Goal: Information Seeking & Learning: Learn about a topic

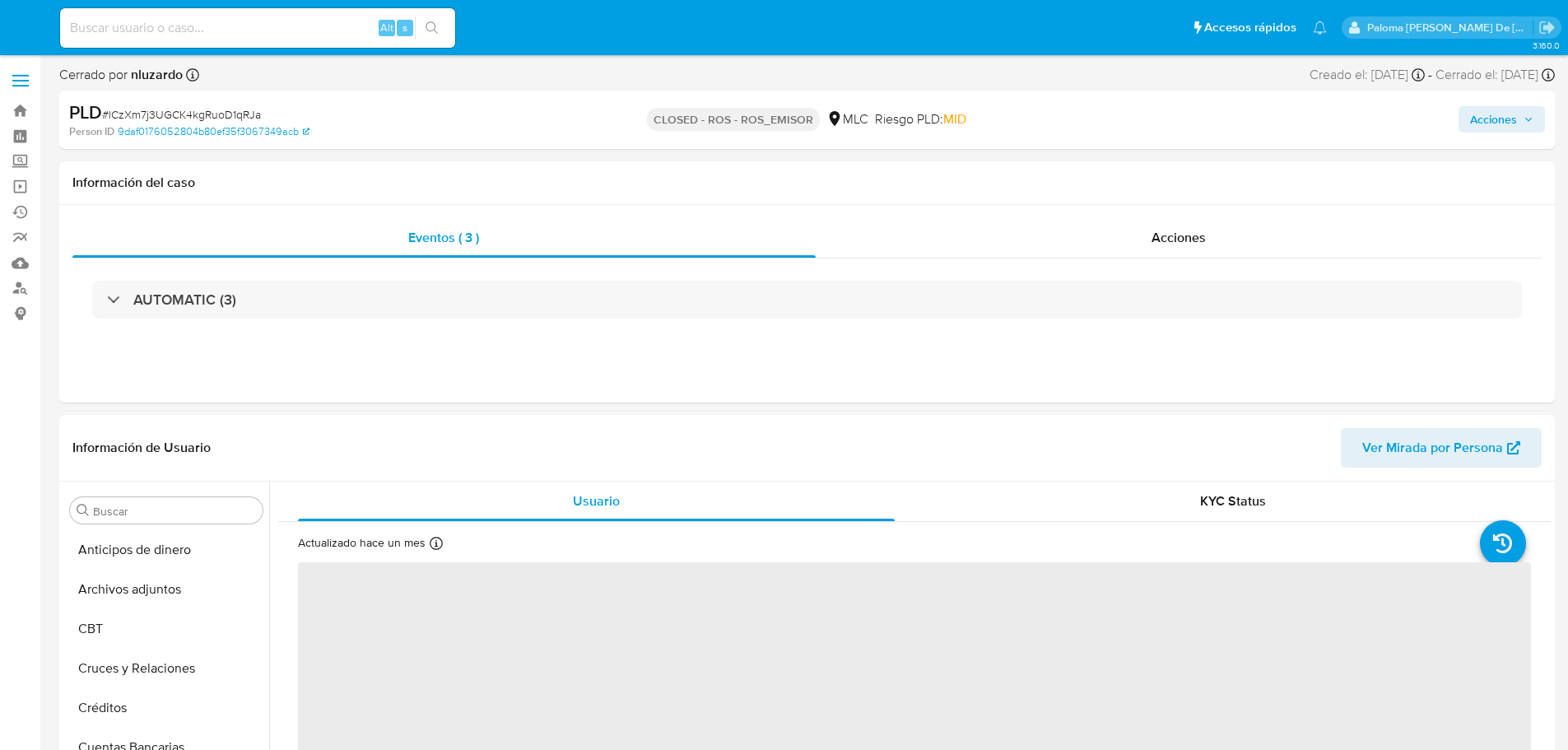
select select "10"
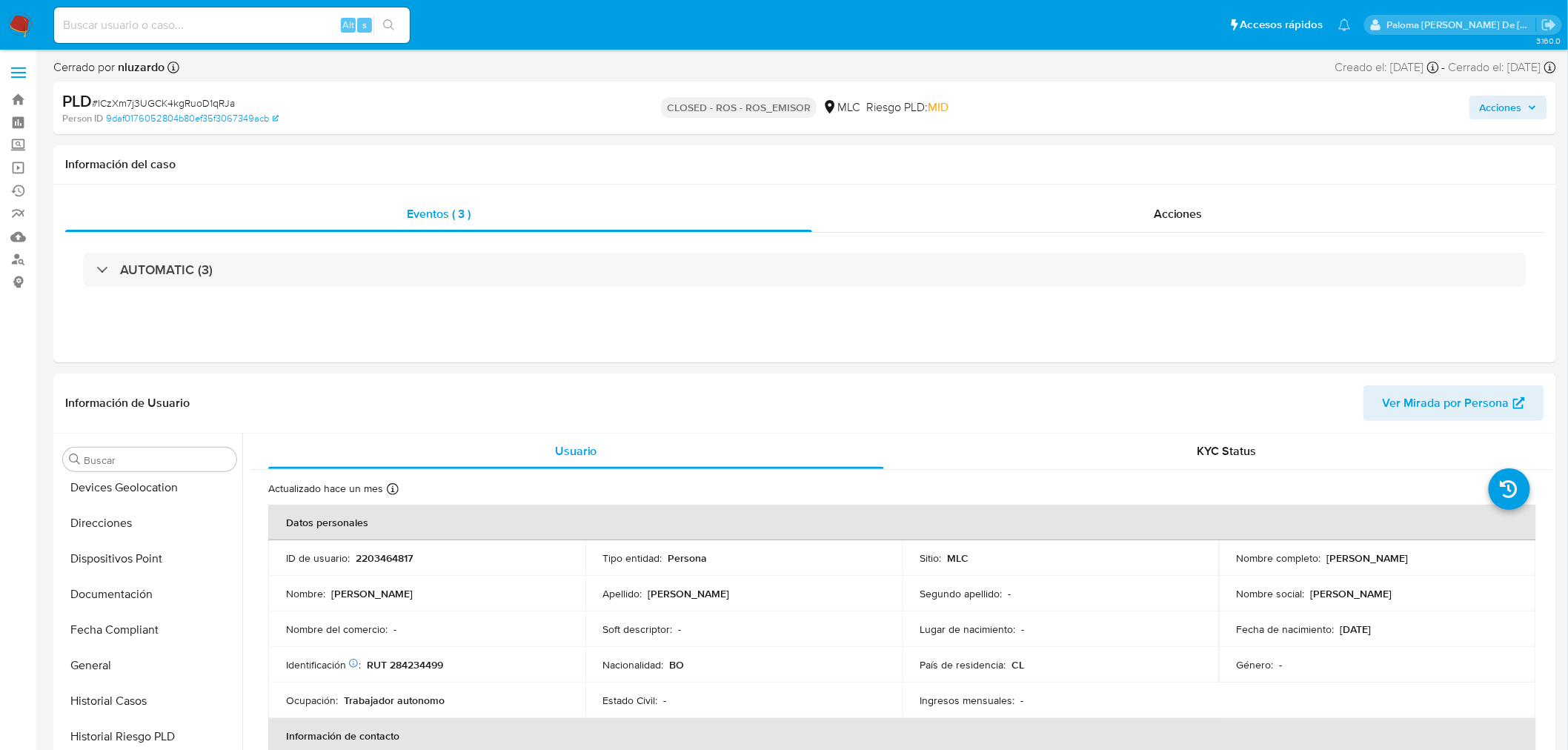
scroll to position [625, 0]
drag, startPoint x: 1466, startPoint y: 561, endPoint x: 1322, endPoint y: 562, distance: 144.0
click at [1322, 562] on div "Nombre completo : [PERSON_NAME]" at bounding box center [1378, 558] width 282 height 13
copy p "[PERSON_NAME]"
drag, startPoint x: 451, startPoint y: 668, endPoint x: 390, endPoint y: 664, distance: 61.1
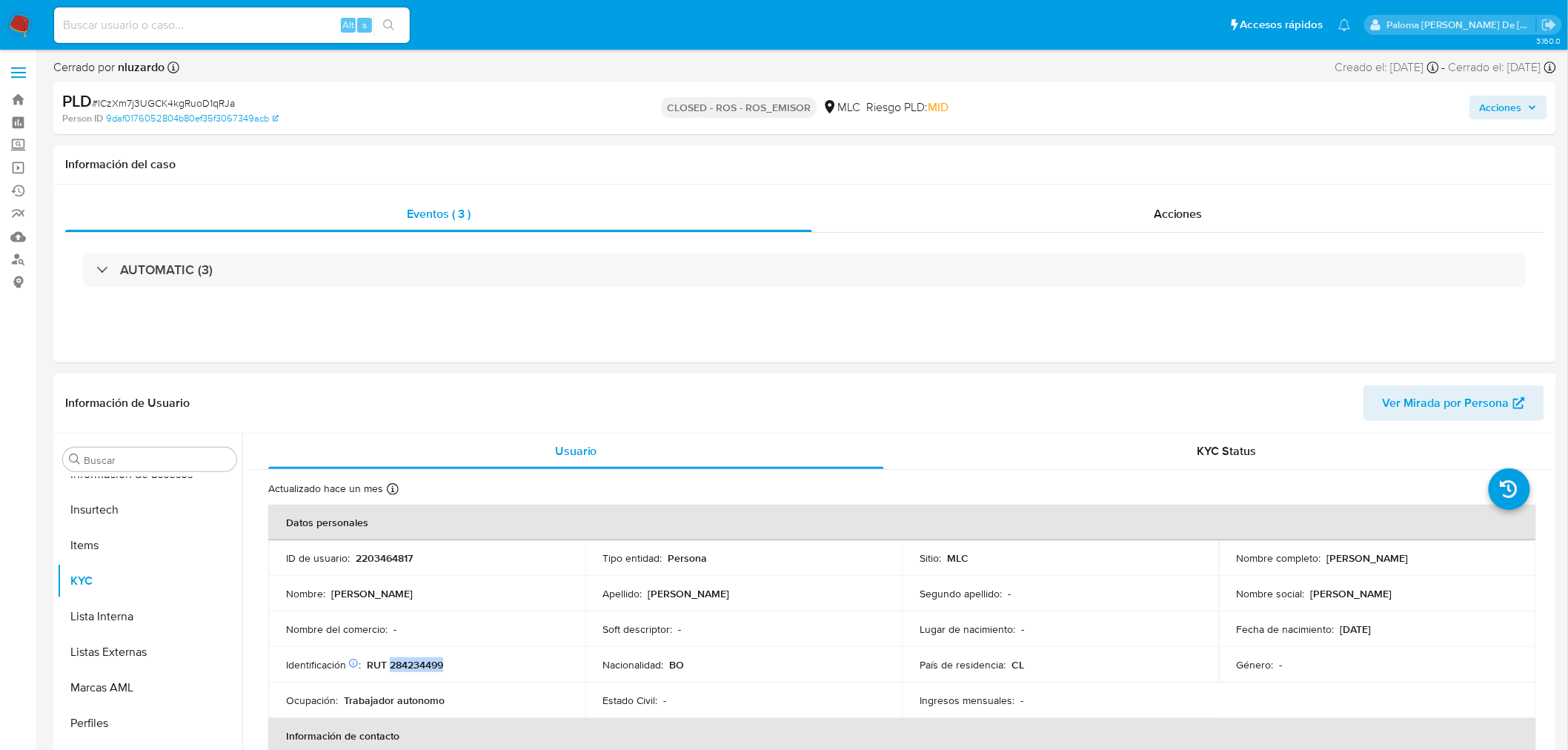
click at [390, 664] on div "Identificación Nº de serie: 603939796 : RUT 284234499" at bounding box center [427, 664] width 282 height 13
copy p "284234499"
click at [131, 544] on button "Cuentas Bancarias" at bounding box center [143, 542] width 174 height 36
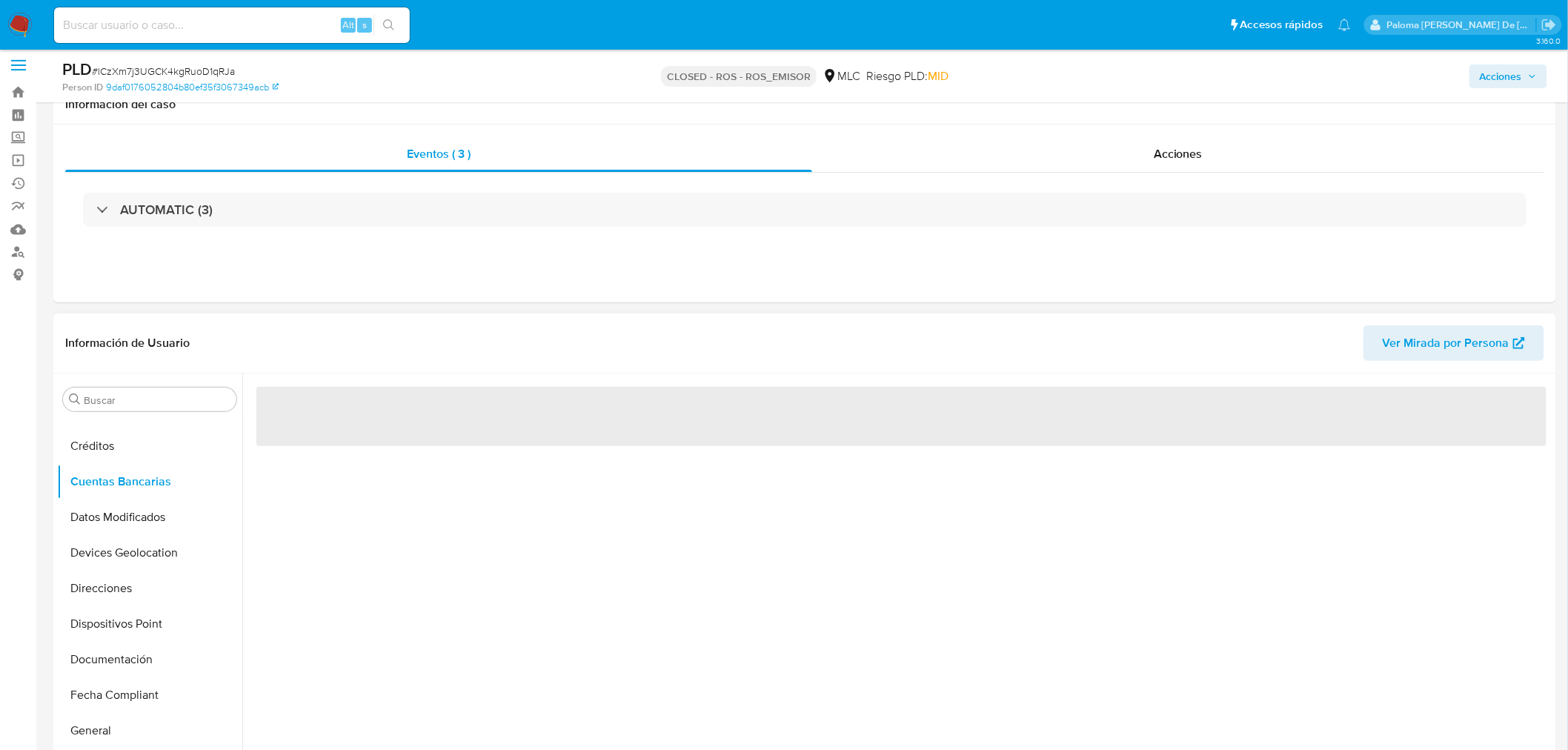
scroll to position [0, 0]
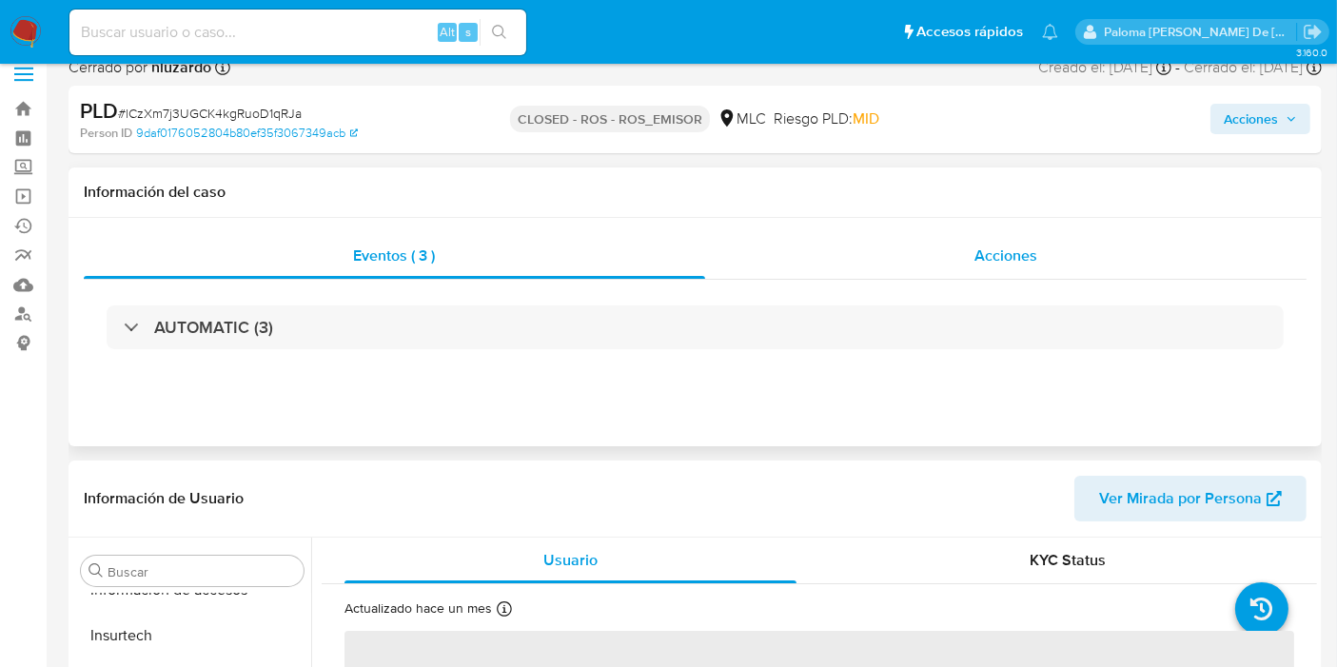
scroll to position [317, 0]
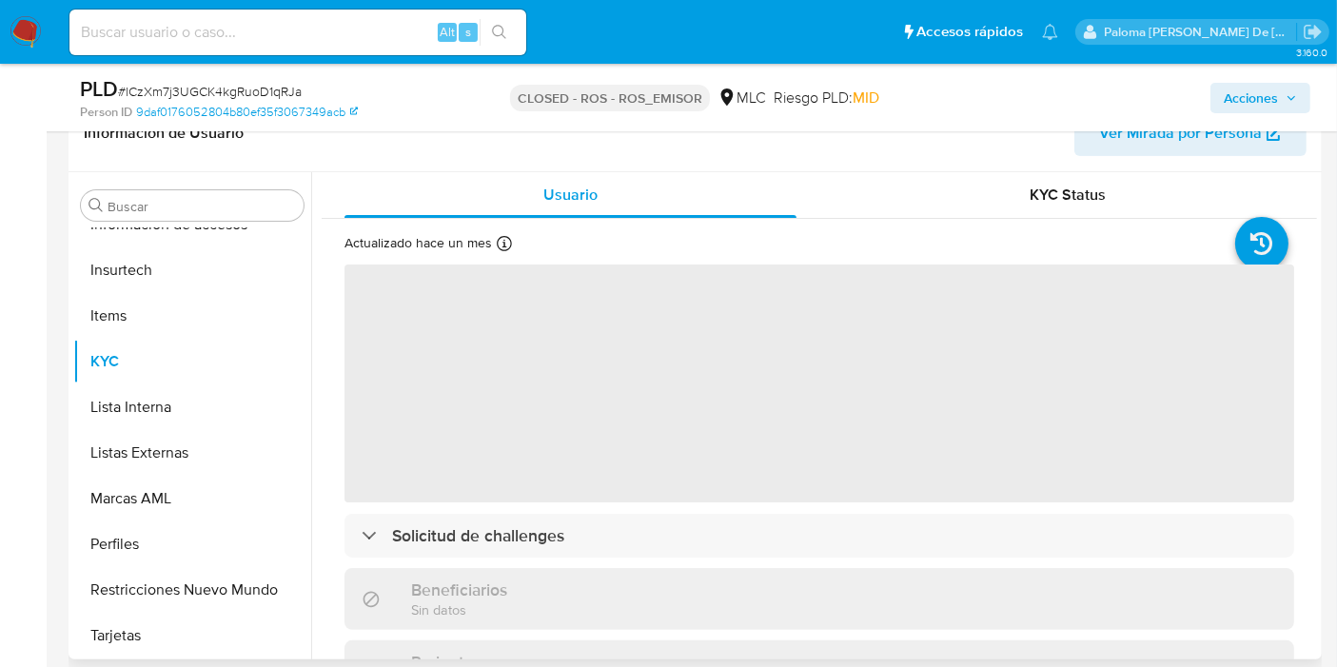
select select "10"
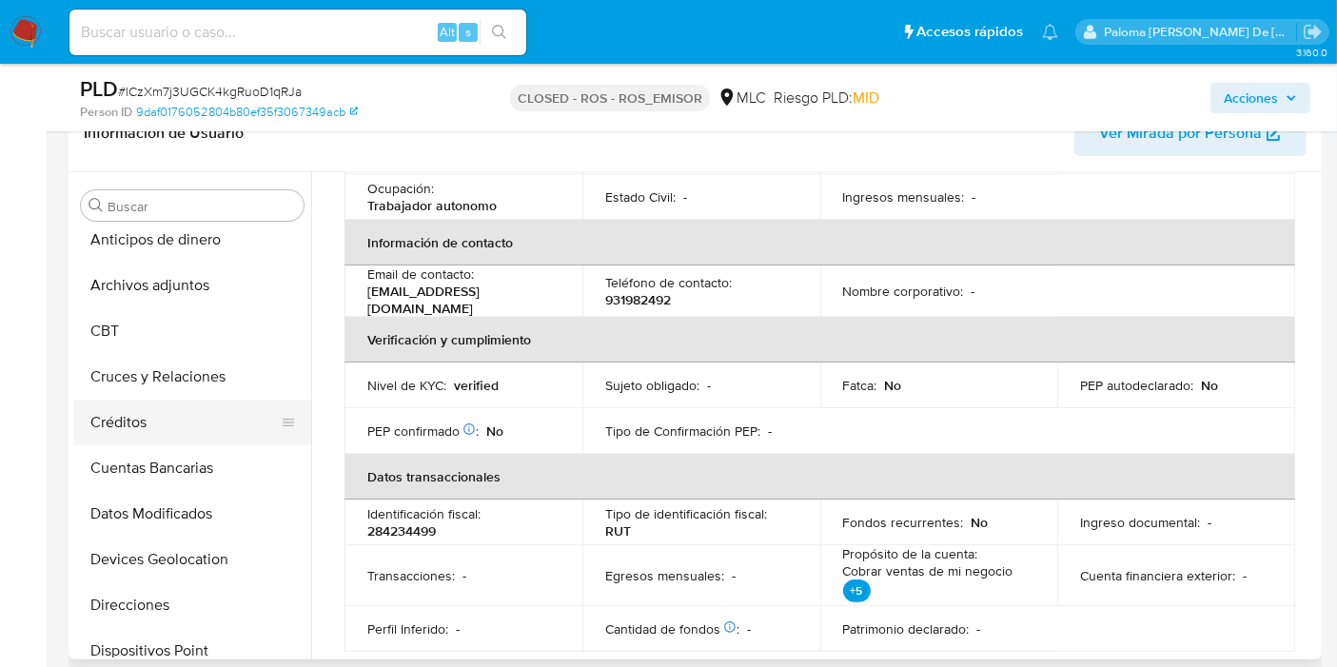
scroll to position [0, 0]
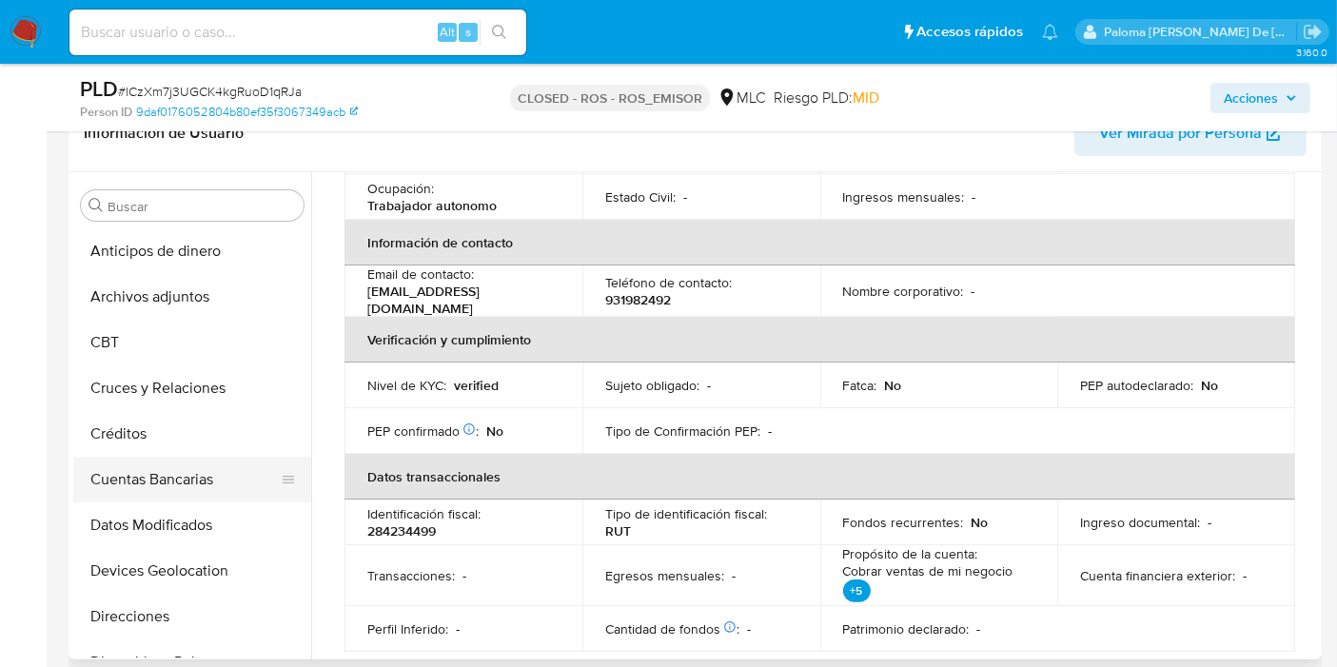
click at [155, 480] on button "Cuentas Bancarias" at bounding box center [184, 480] width 223 height 46
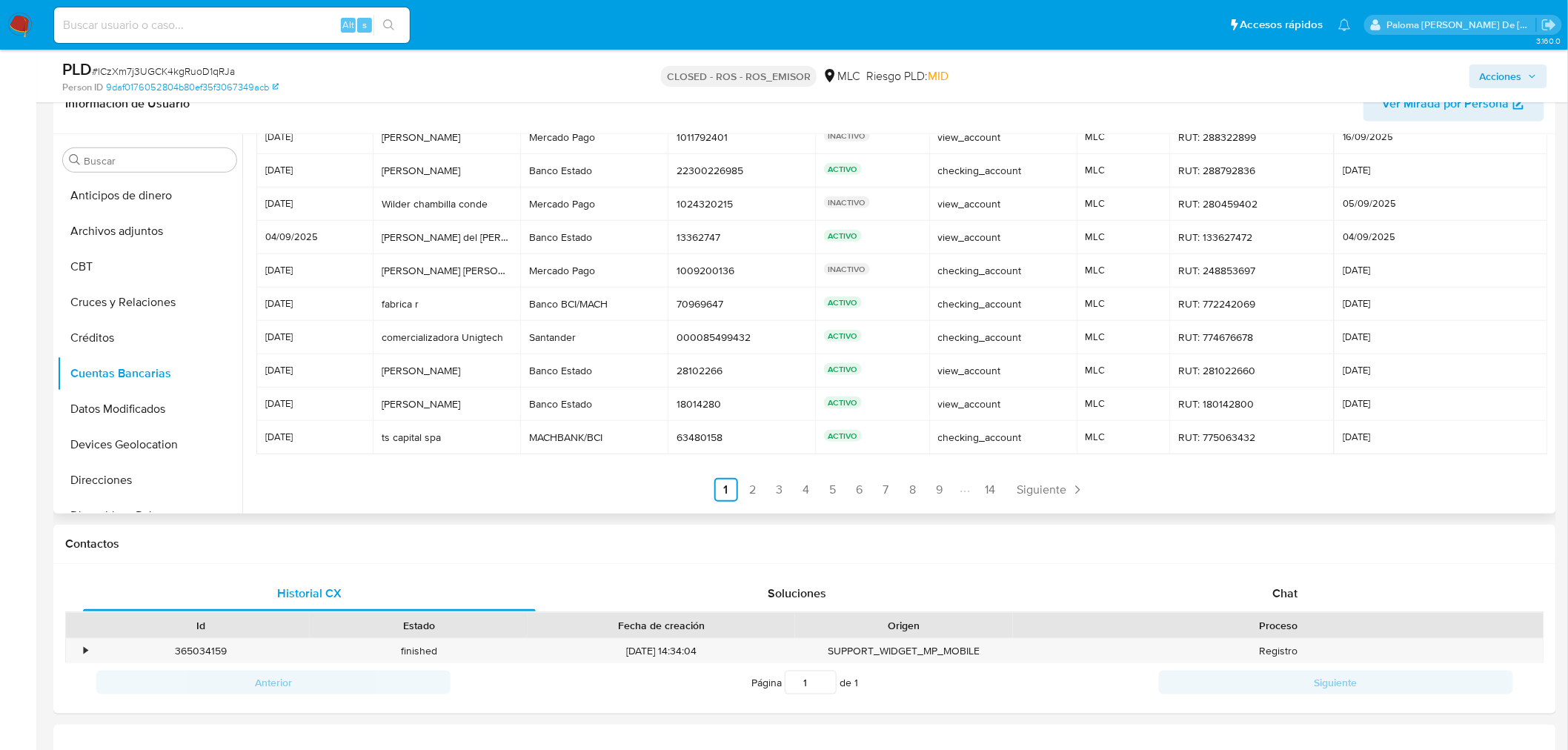
scroll to position [69, 0]
drag, startPoint x: 291, startPoint y: 166, endPoint x: 1393, endPoint y: 439, distance: 1135.3
click at [1393, 439] on table "Fecha Titular Banco Número Estado Tipo Sitio Identificación Última modificación…" at bounding box center [902, 262] width 1292 height 371
click at [1112, 491] on ul "Anterior 1 2 3 4 5 6 7 8 9 14 Siguiente" at bounding box center [901, 483] width 1290 height 23
click at [1032, 484] on span "Siguiente" at bounding box center [1042, 483] width 50 height 12
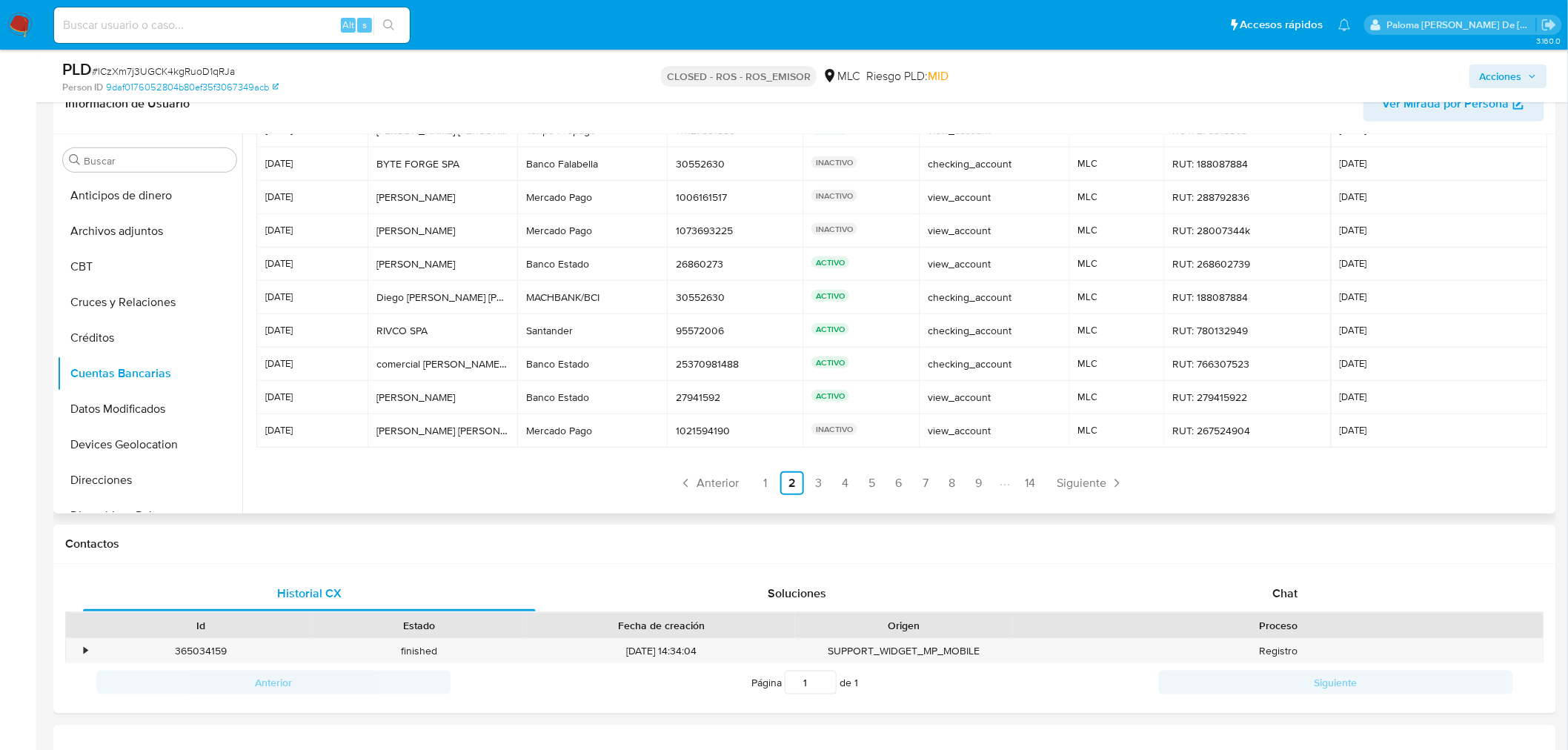
drag, startPoint x: 262, startPoint y: 197, endPoint x: 1414, endPoint y: 430, distance: 1175.3
click at [1414, 430] on tbody "[DATE] [PERSON_NAME] [PERSON_NAME] [PERSON_NAME] [PERSON_NAME] Tenpo Prepago Te…" at bounding box center [902, 281] width 1292 height 333
click at [811, 482] on link "3" at bounding box center [819, 483] width 23 height 23
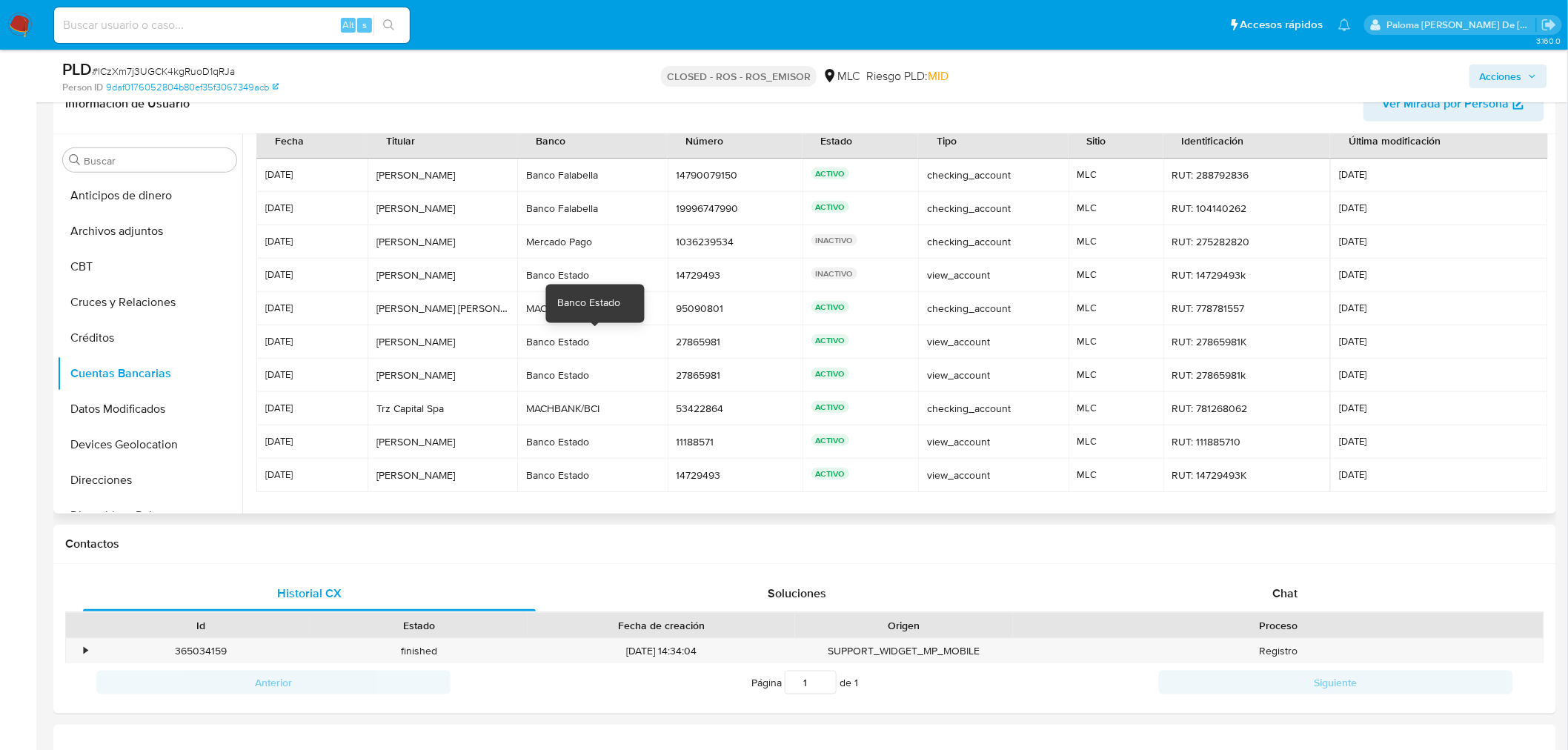
scroll to position [0, 0]
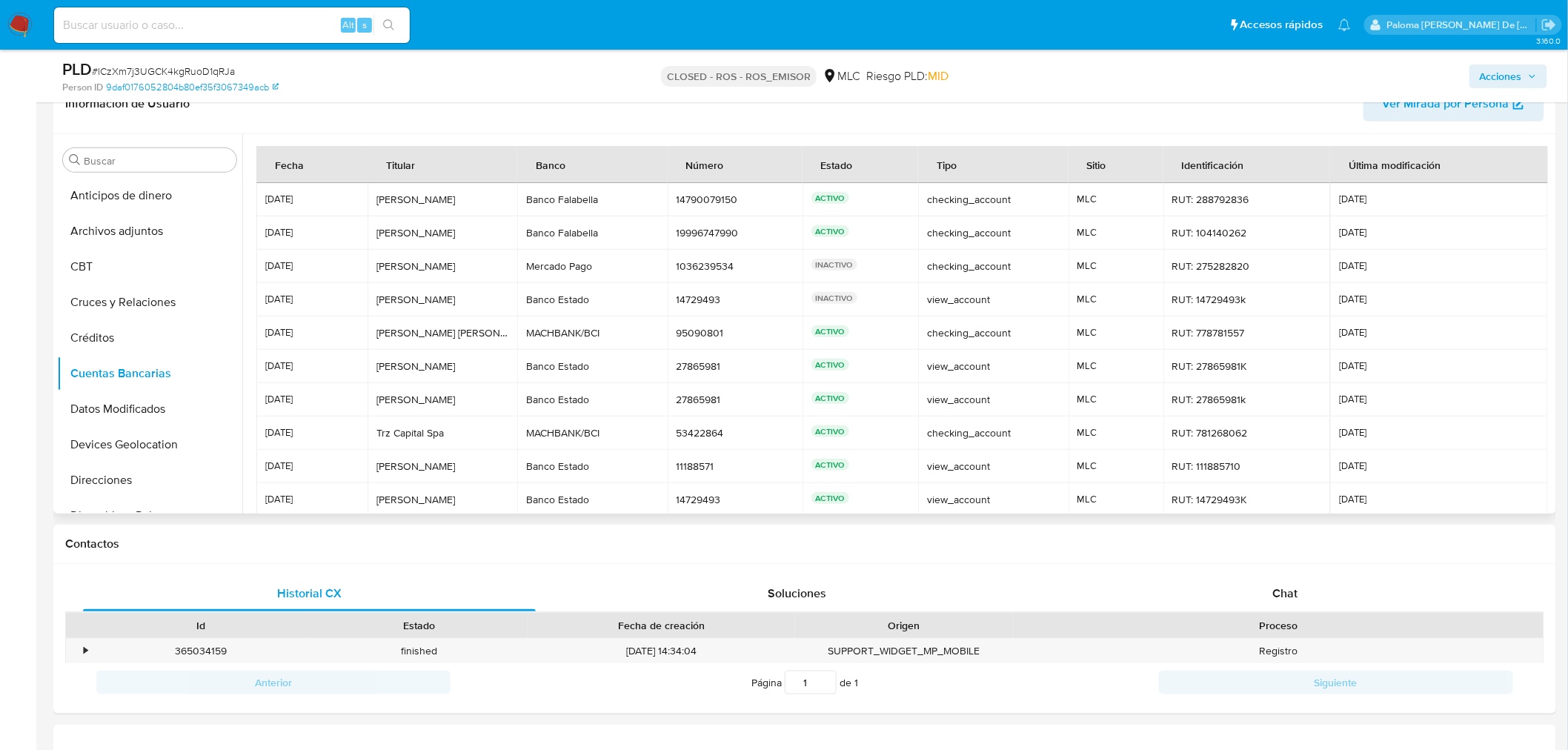
click at [349, 227] on span "[DATE]" at bounding box center [312, 232] width 93 height 10
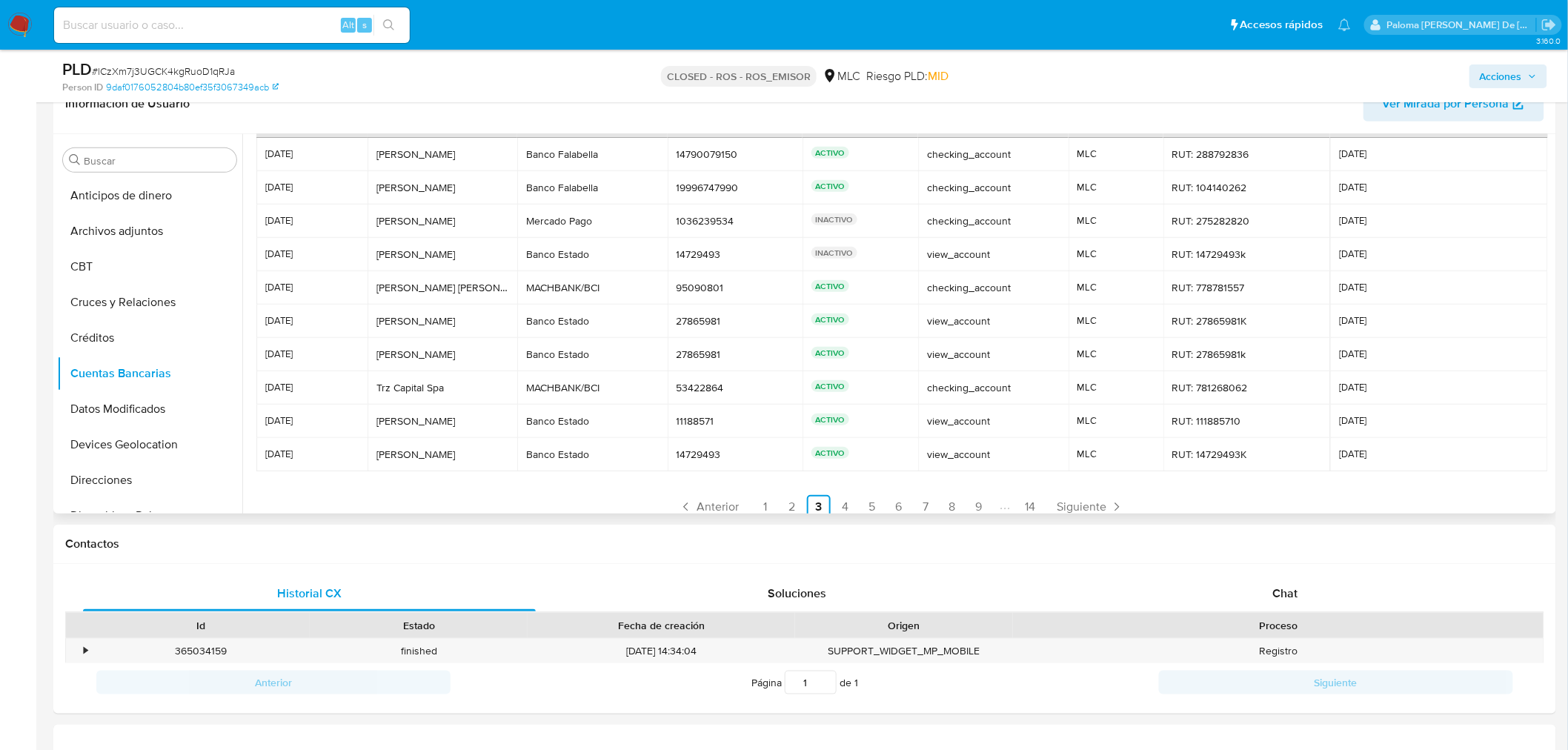
scroll to position [69, 0]
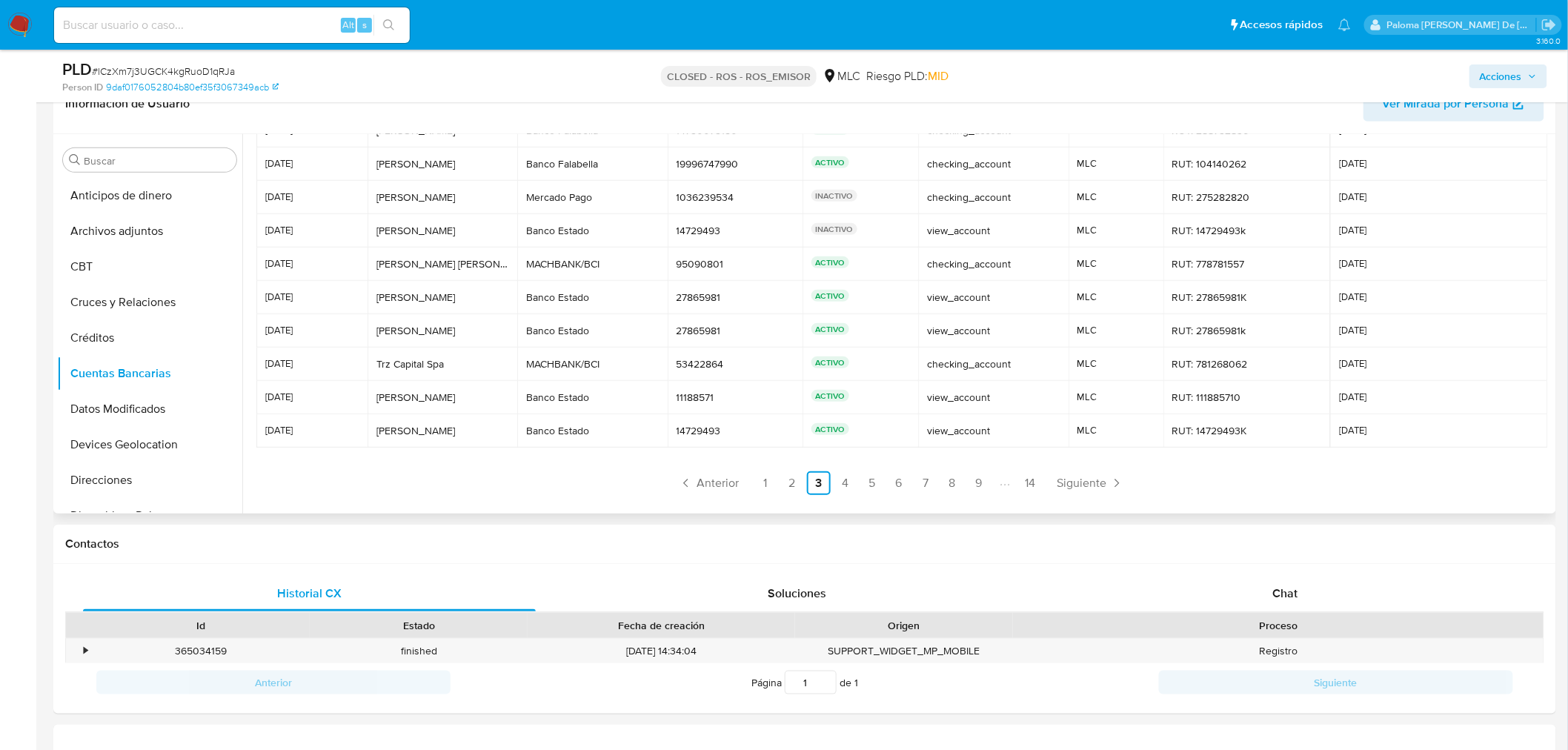
drag, startPoint x: 348, startPoint y: 221, endPoint x: 1412, endPoint y: 417, distance: 1081.9
click at [1412, 417] on tbody "[DATE] [PERSON_NAME] [PERSON_NAME] Banco [PERSON_NAME] Banco Falabella 14790079…" at bounding box center [902, 281] width 1292 height 333
click at [1386, 471] on ul "Anterior 1 2 3 4 5 6 7 8 9 14 Siguiente" at bounding box center [901, 483] width 1290 height 23
click at [842, 480] on link "4" at bounding box center [846, 483] width 23 height 23
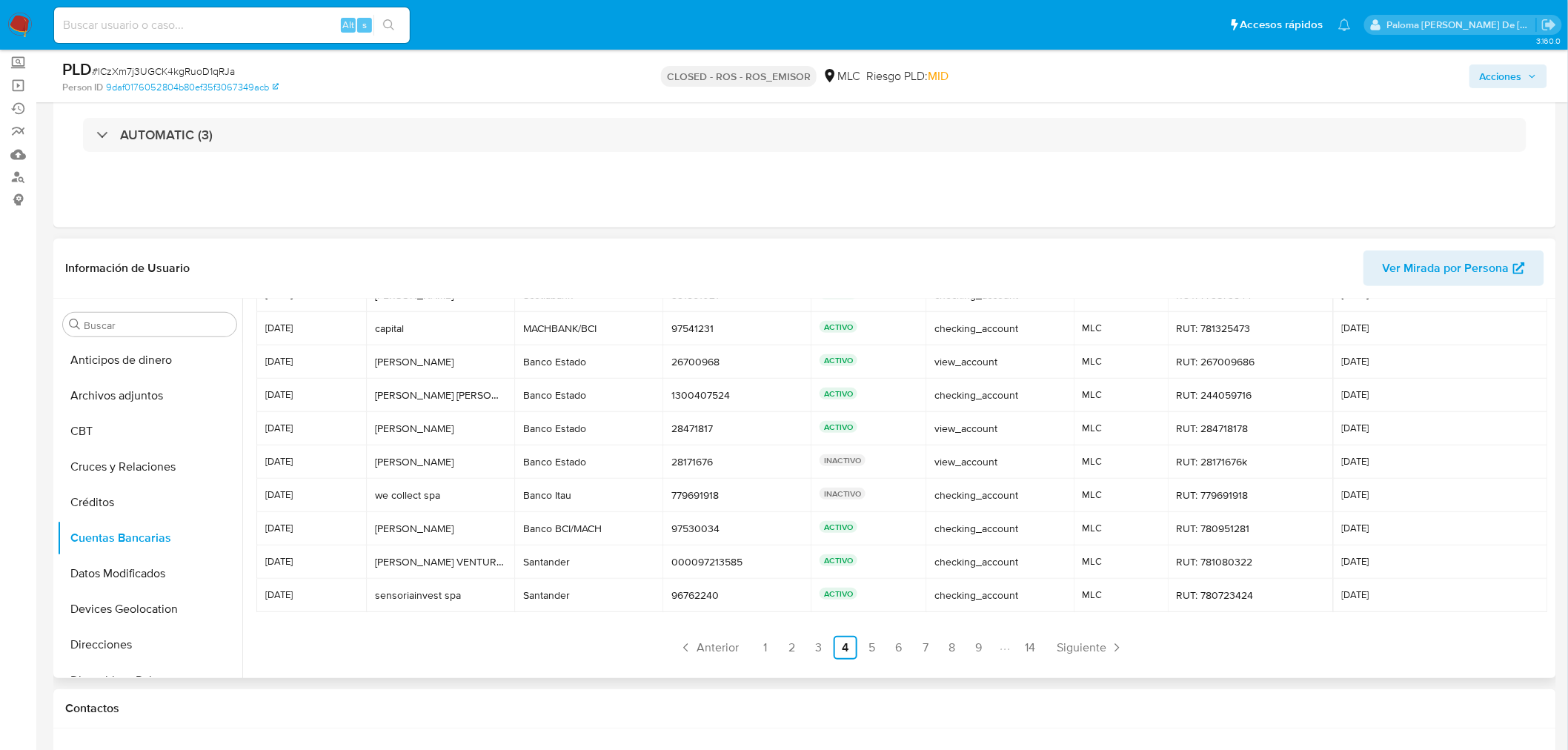
drag, startPoint x: 265, startPoint y: 365, endPoint x: 1411, endPoint y: 590, distance: 1167.9
click at [1411, 590] on tbody "[DATE] [PERSON_NAME] [PERSON_NAME] [GEOGRAPHIC_DATA] Scotiabank [FINANCIAL_ID] …" at bounding box center [902, 445] width 1292 height 333
click at [1091, 643] on span "Siguiente" at bounding box center [1081, 647] width 50 height 12
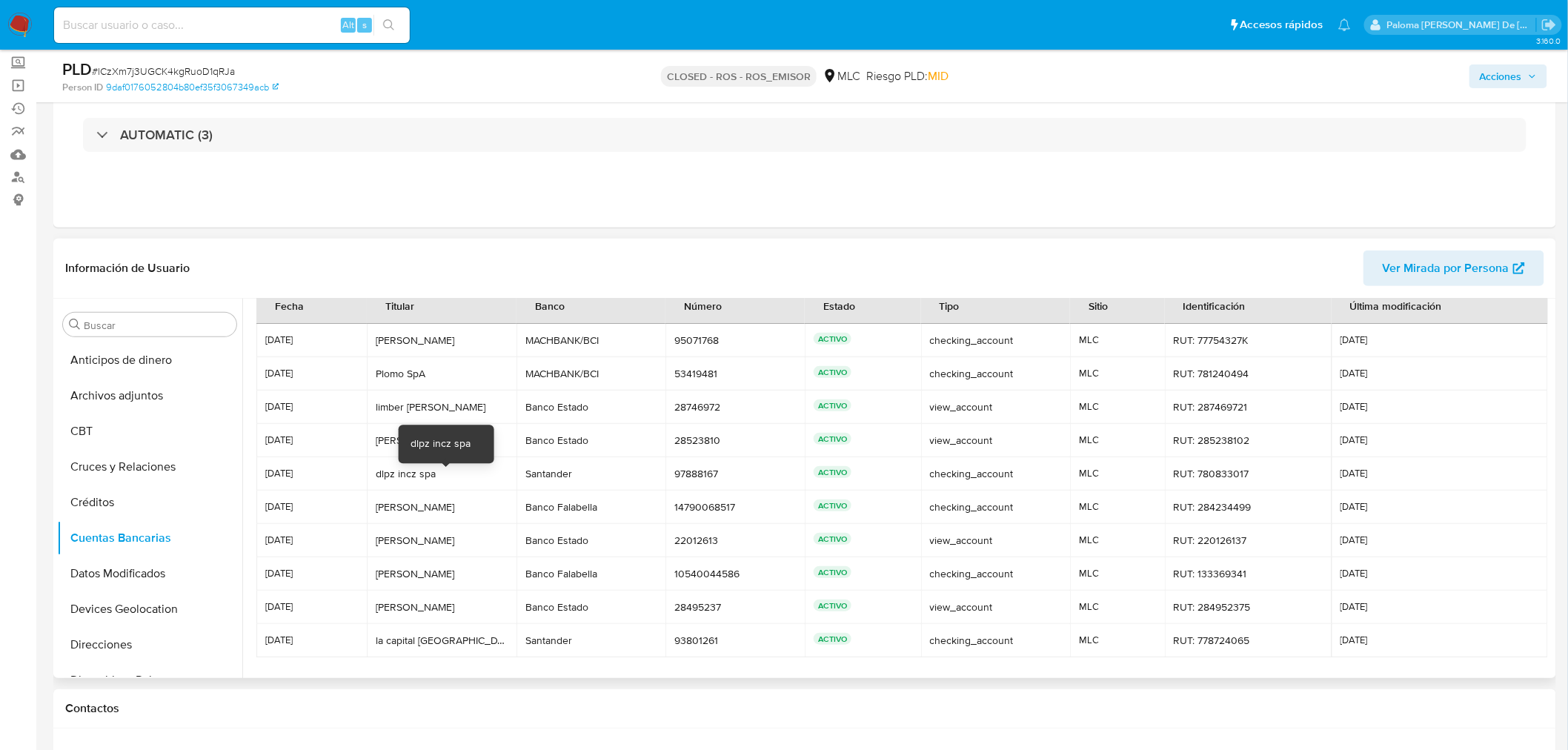
scroll to position [0, 0]
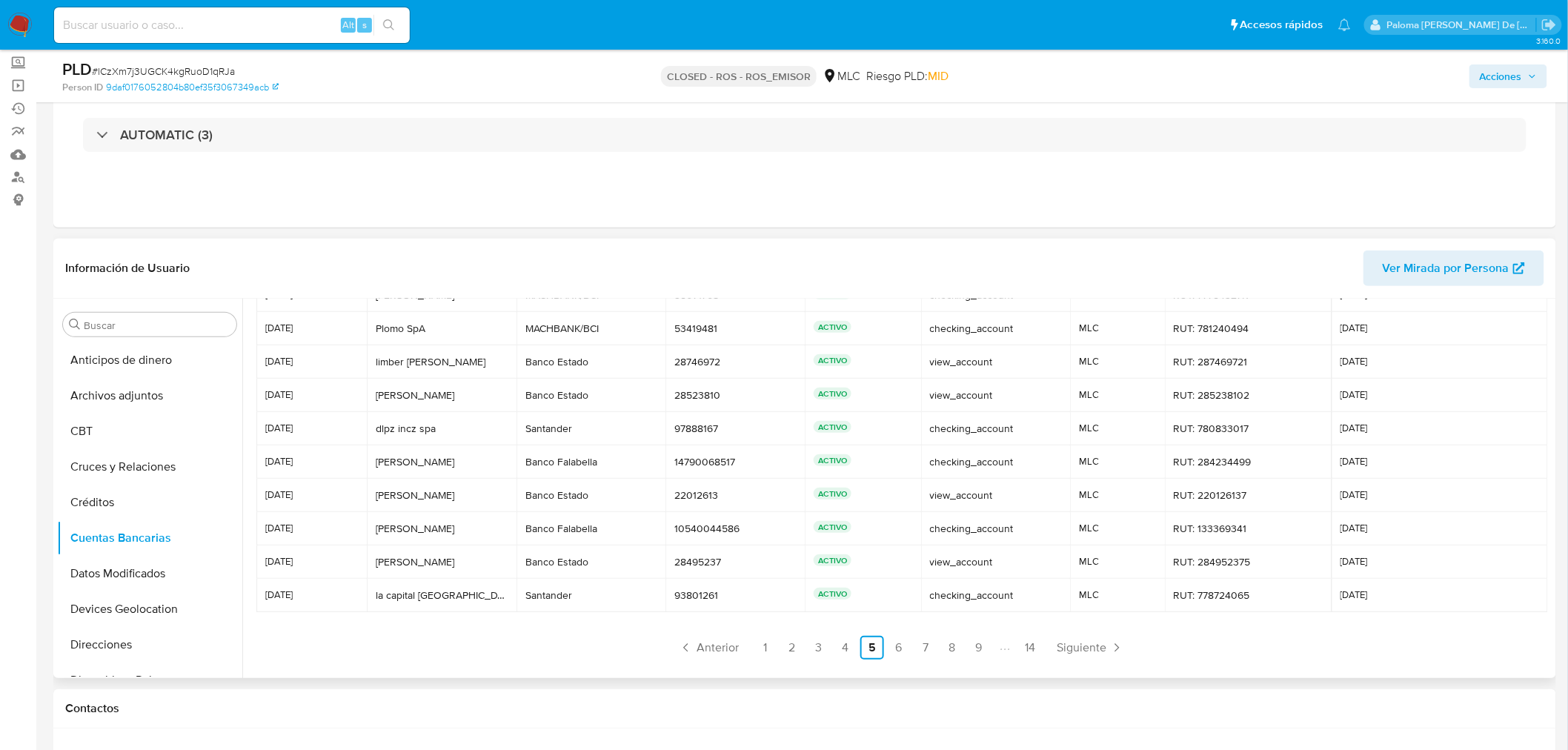
drag, startPoint x: 265, startPoint y: 361, endPoint x: 1405, endPoint y: 588, distance: 1162.4
click at [1405, 588] on tbody "[DATE] MAX [PERSON_NAME] [PERSON_NAME] [PERSON_NAME] MACHBANK/BCI MACHBANK/BCI …" at bounding box center [902, 445] width 1292 height 333
click at [1211, 653] on ul "Anterior 1 2 3 4 5 6 7 8 9 14 Siguiente" at bounding box center [901, 648] width 1290 height 23
click at [1086, 645] on span "Siguiente" at bounding box center [1081, 647] width 50 height 12
drag, startPoint x: 265, startPoint y: 364, endPoint x: 1394, endPoint y: 597, distance: 1152.8
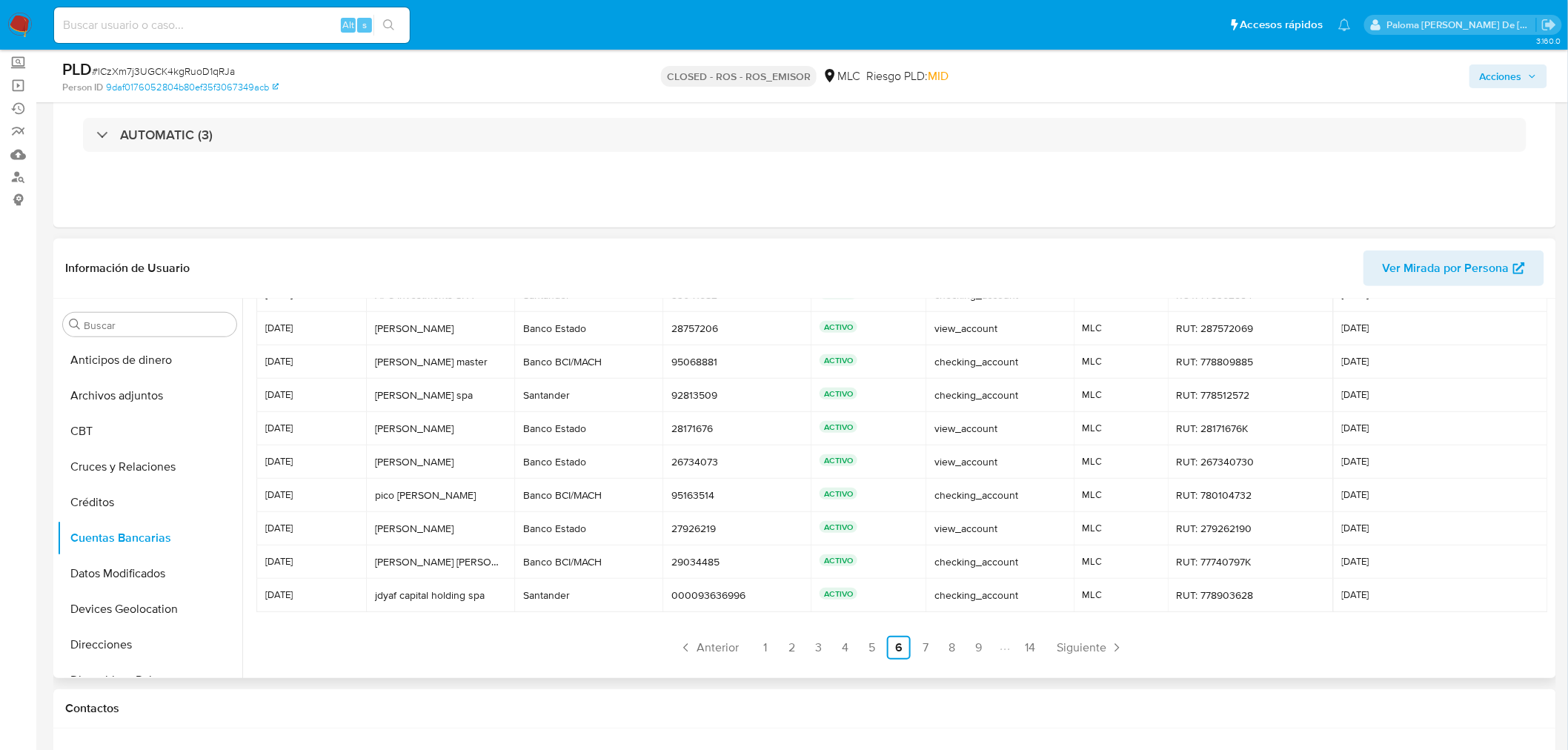
click at [1394, 597] on tbody "[DATE] AFC Investments SPA AFC Investments SPA Santander Santander 93041682 930…" at bounding box center [902, 445] width 1292 height 333
click at [1253, 656] on ul "Anterior 1 2 3 4 5 6 7 8 9 14 Siguiente" at bounding box center [901, 648] width 1290 height 23
click at [1085, 650] on span "Siguiente" at bounding box center [1081, 647] width 50 height 12
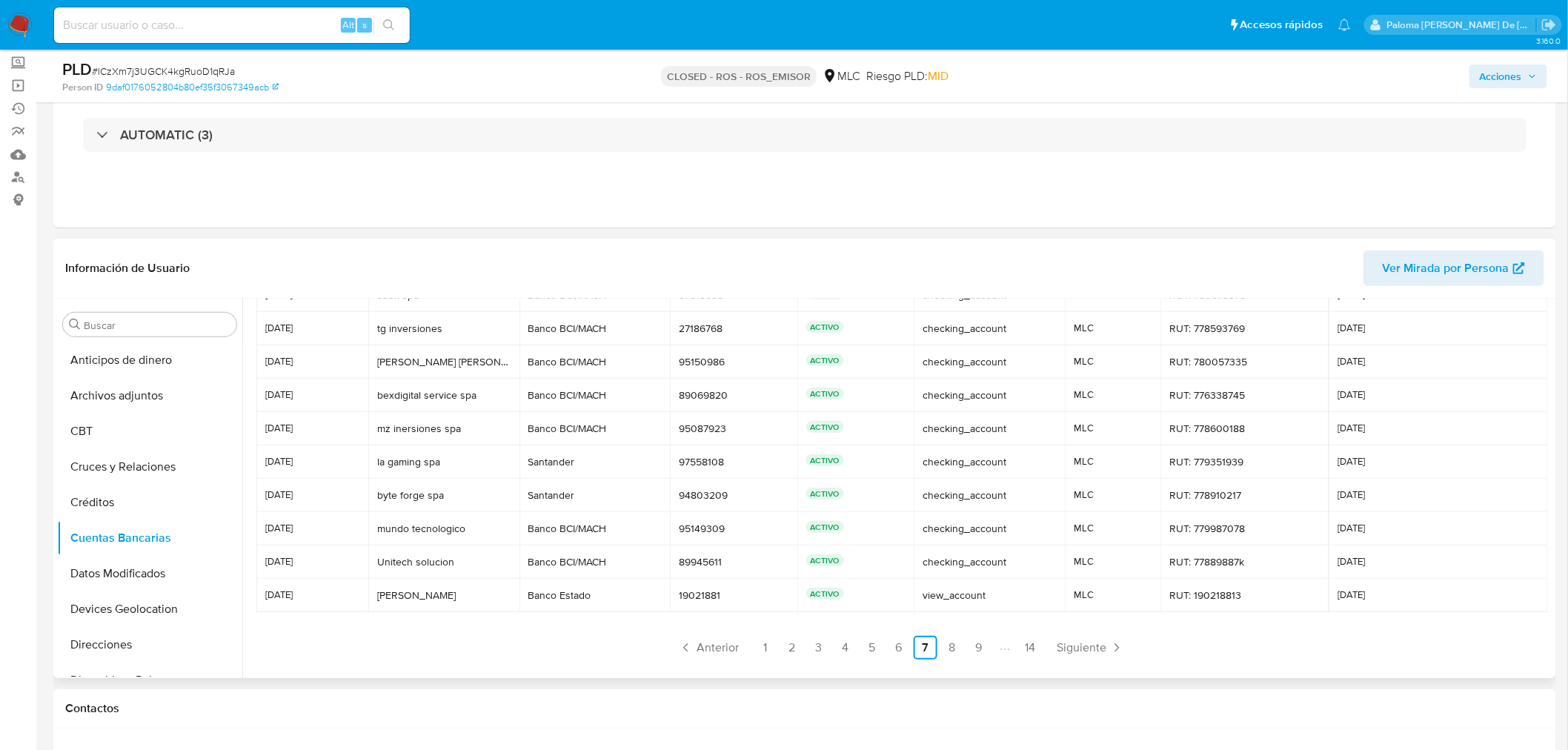
drag, startPoint x: 265, startPoint y: 366, endPoint x: 1389, endPoint y: 597, distance: 1147.5
click at [1389, 597] on tbody "[DATE] subit spa subit spa Banco BCI/MACH Banco BCI/MACH 97515639 97515639 ACTI…" at bounding box center [902, 445] width 1292 height 333
click at [1217, 649] on ul "Anterior 1 2 3 4 5 6 7 8 9 14 Siguiente" at bounding box center [901, 648] width 1290 height 23
click at [1084, 649] on span "Siguiente" at bounding box center [1081, 647] width 50 height 12
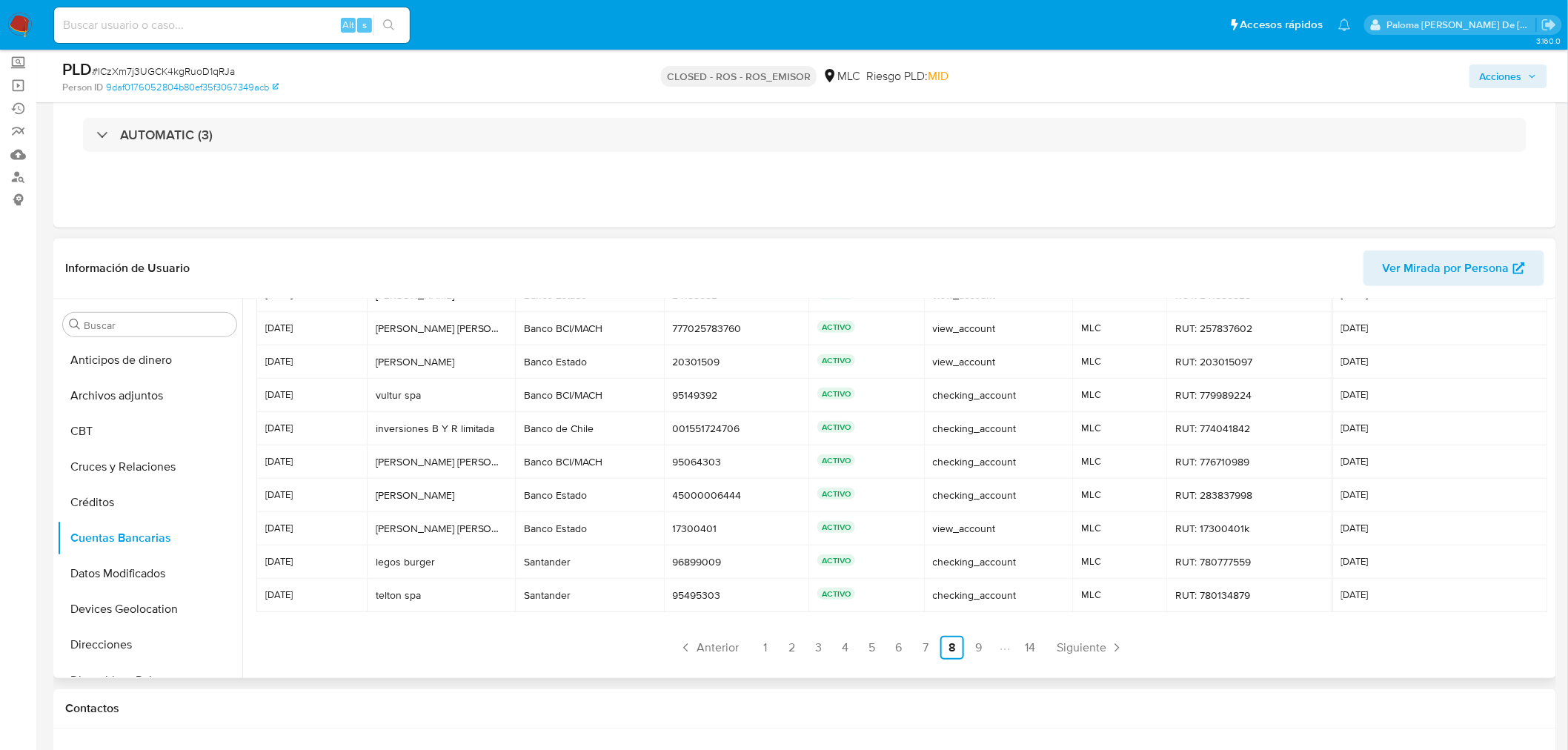
drag, startPoint x: 265, startPoint y: 368, endPoint x: 1451, endPoint y: 590, distance: 1206.6
click at [1451, 590] on tbody "[DATE] [PERSON_NAME] [PERSON_NAME] Banco Estado Banco Estado 24199632 24199632 …" at bounding box center [902, 445] width 1292 height 333
drag, startPoint x: 1082, startPoint y: 643, endPoint x: 1092, endPoint y: 638, distance: 11.2
click at [1082, 643] on span "Siguiente" at bounding box center [1081, 647] width 50 height 12
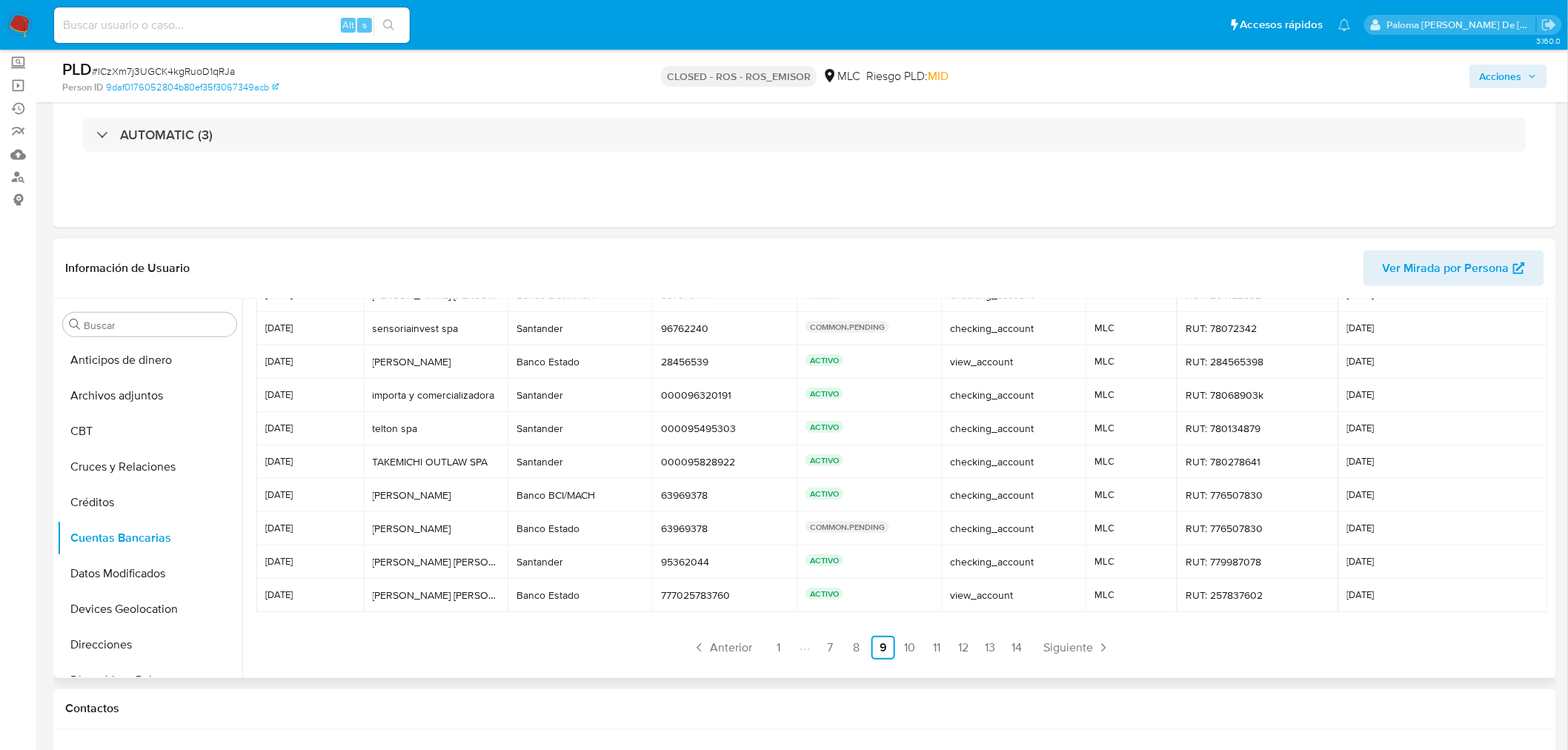
scroll to position [0, 0]
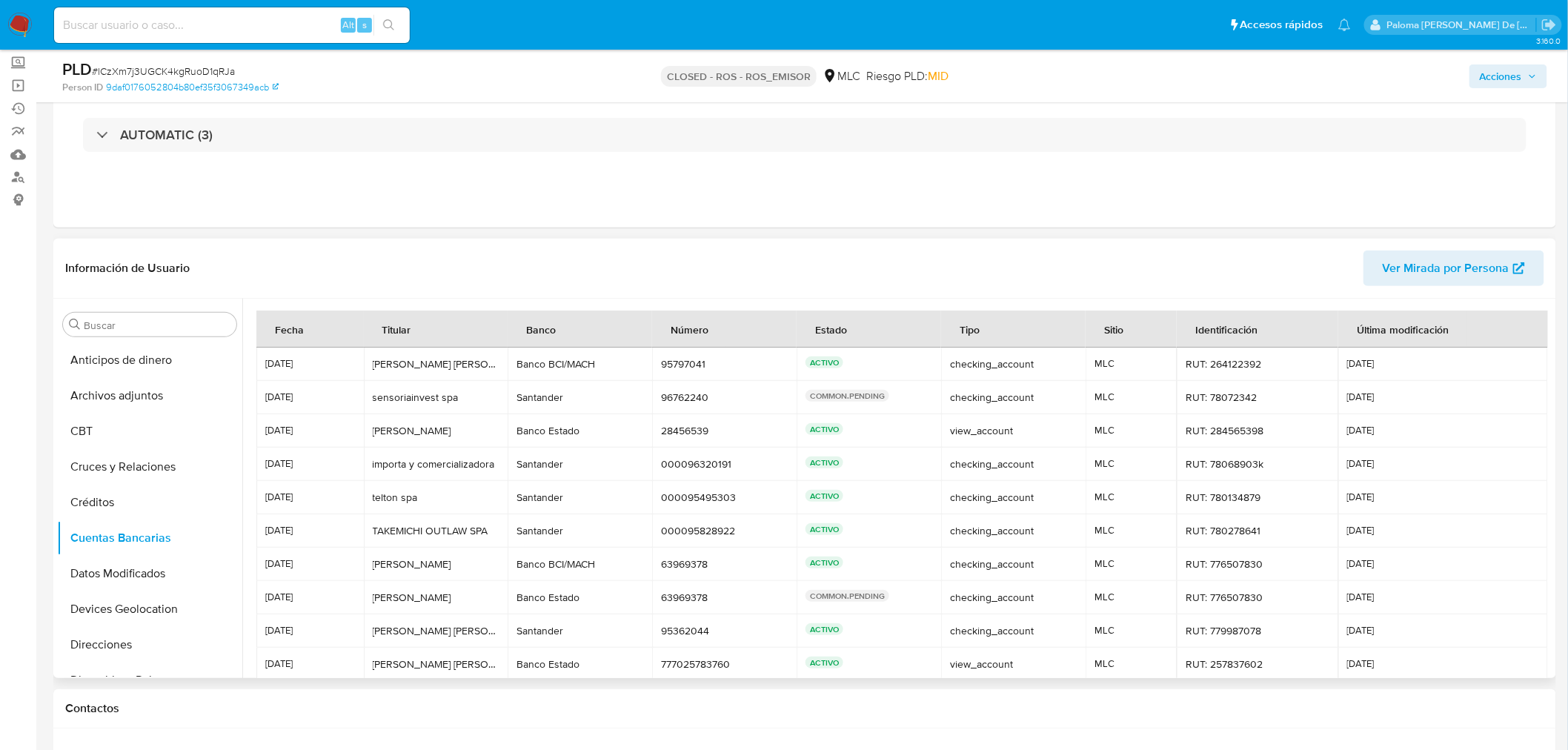
drag, startPoint x: 401, startPoint y: 417, endPoint x: 394, endPoint y: 413, distance: 8.1
click at [401, 417] on td "[PERSON_NAME] [PERSON_NAME]" at bounding box center [436, 431] width 145 height 33
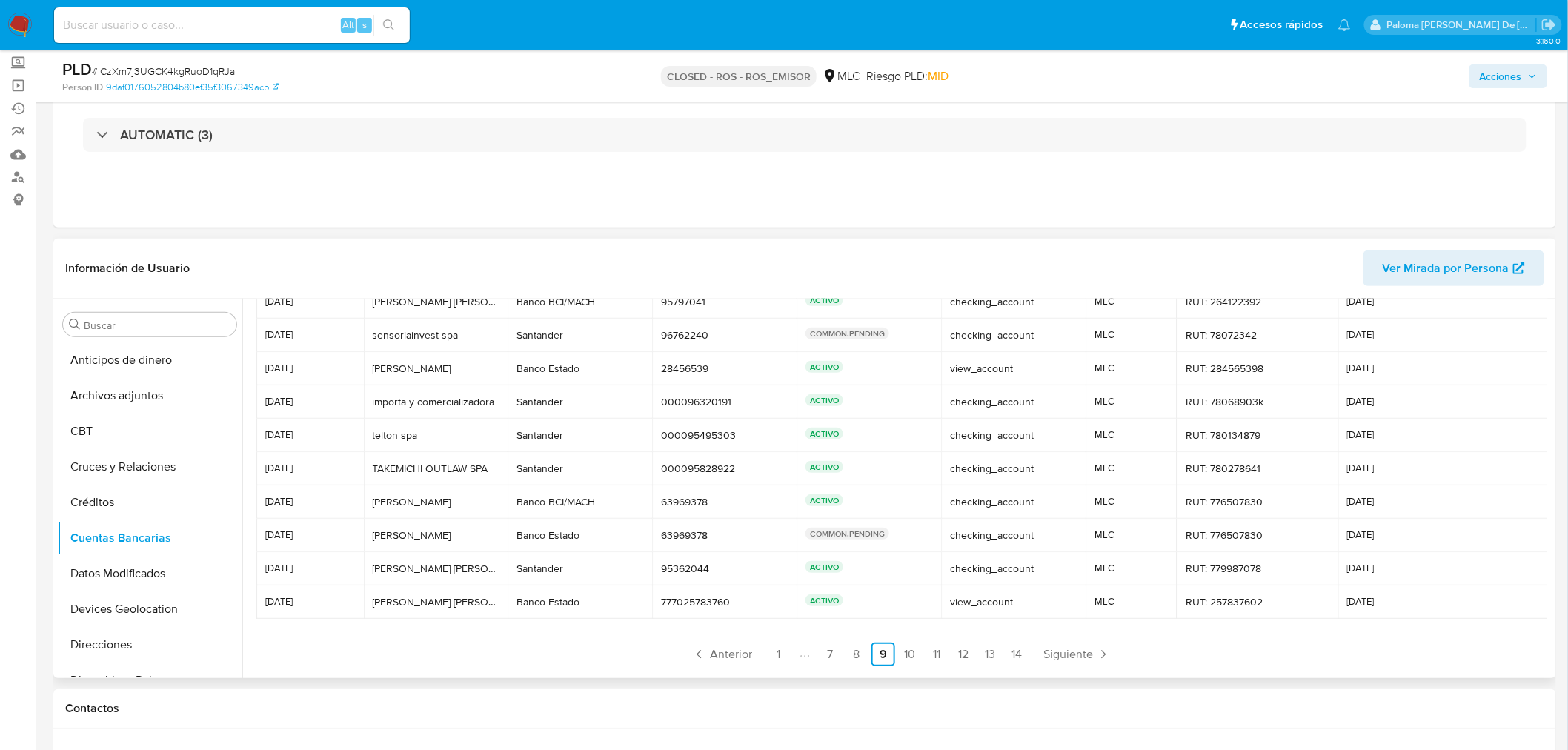
scroll to position [69, 0]
drag, startPoint x: 264, startPoint y: 363, endPoint x: 1409, endPoint y: 599, distance: 1169.1
click at [1409, 599] on tbody "[DATE] [PERSON_NAME] [PERSON_NAME] [PERSON_NAME] BCI/MACH Banco BCI/MACH 957970…" at bounding box center [902, 445] width 1292 height 333
click at [1080, 646] on span "Siguiente" at bounding box center [1068, 647] width 50 height 12
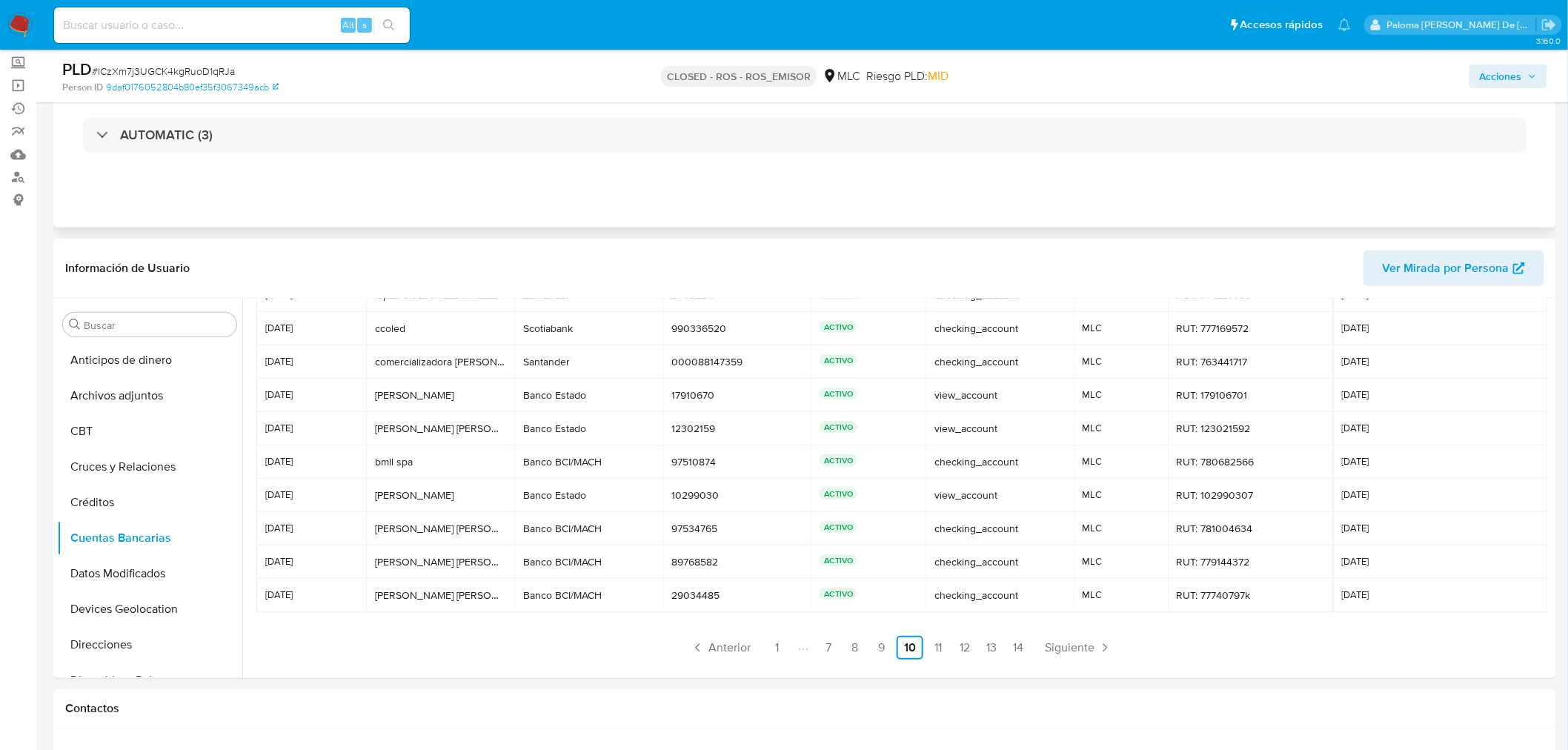
click at [735, 226] on div "Eventos ( 3 ) Acciones AUTOMATIC (3)" at bounding box center [805, 139] width 1503 height 178
drag, startPoint x: 262, startPoint y: 366, endPoint x: 1391, endPoint y: 600, distance: 1153.0
click at [1391, 600] on tbody "[DATE] lupan electronicos limitada lupan electronicos limitada [GEOGRAPHIC_DATA…" at bounding box center [902, 445] width 1292 height 333
click at [453, 648] on ul "Anterior 1 7 8 9 10 11 12 13 14 Siguiente" at bounding box center [901, 648] width 1290 height 23
click at [1049, 645] on span "Siguiente" at bounding box center [1070, 647] width 50 height 12
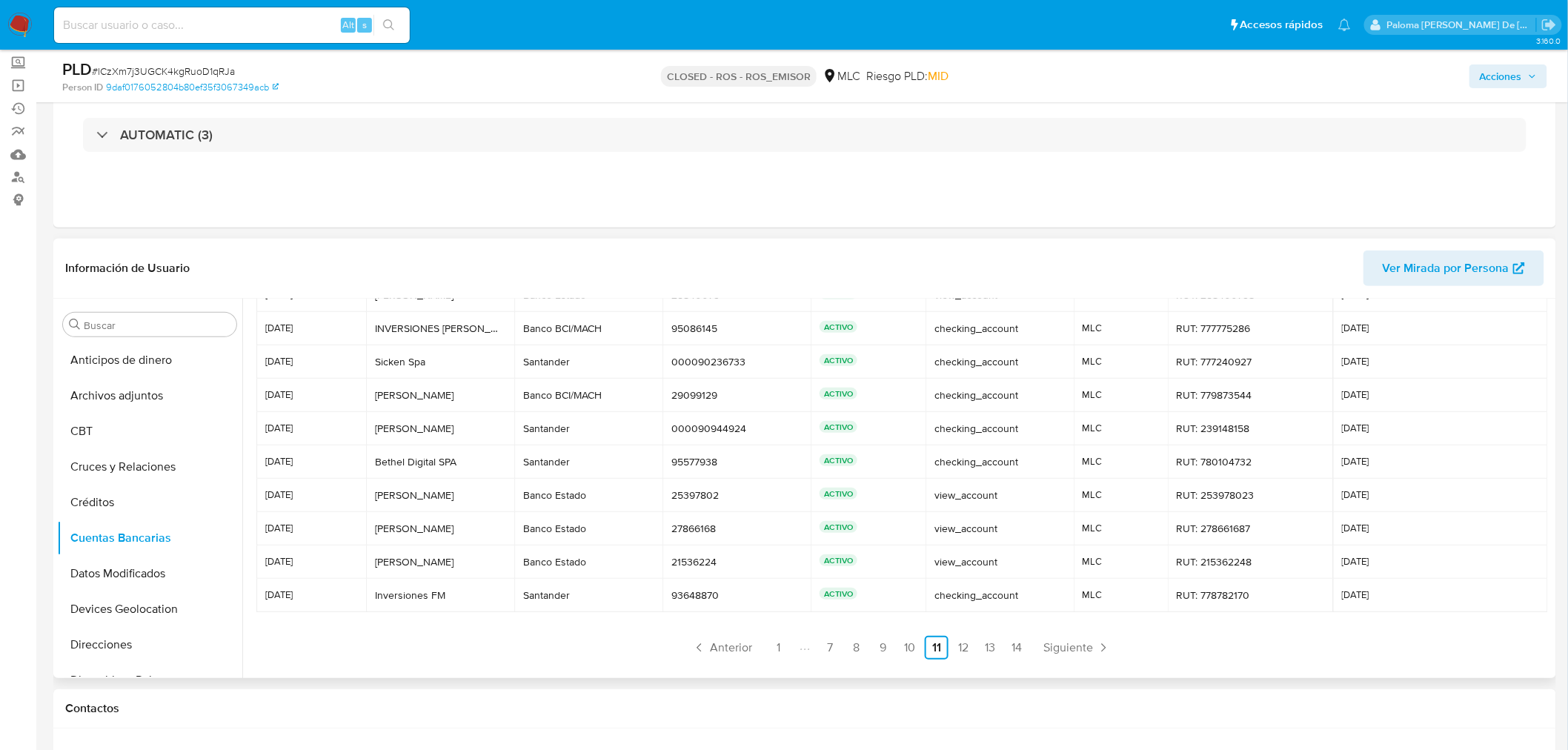
drag, startPoint x: 261, startPoint y: 361, endPoint x: 1393, endPoint y: 603, distance: 1157.6
click at [1393, 603] on tbody "[DATE] [PERSON_NAME] [PERSON_NAME] Banco Estado Banco Estado 25840079 25840079 …" at bounding box center [902, 445] width 1292 height 333
click at [1049, 645] on span "Siguiente" at bounding box center [1068, 647] width 50 height 12
click at [527, 202] on div "Eventos ( 3 ) Acciones AUTOMATIC (3)" at bounding box center [805, 139] width 1503 height 178
drag, startPoint x: 261, startPoint y: 363, endPoint x: 1420, endPoint y: 589, distance: 1180.8
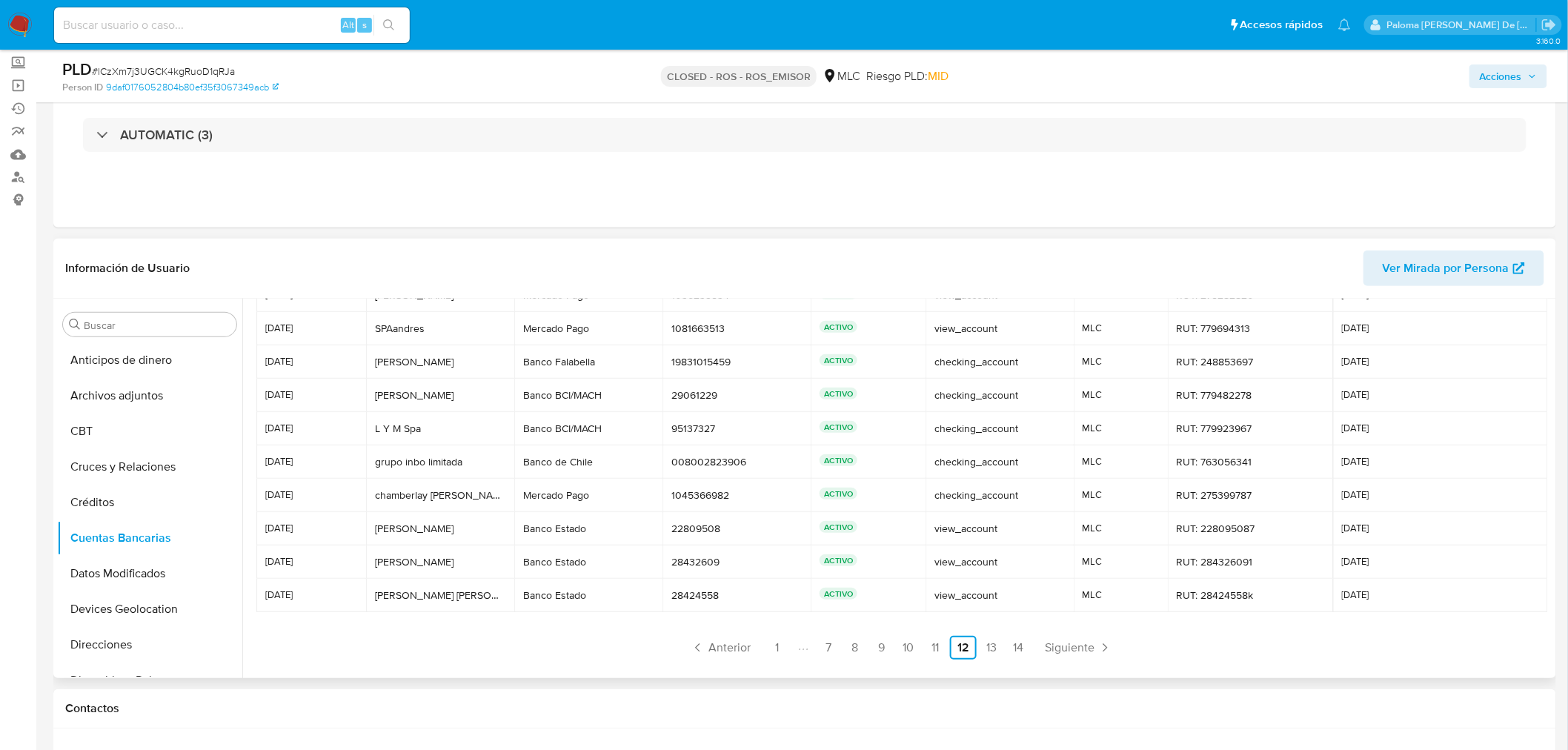
click at [1420, 589] on tbody "[DATE] [PERSON_NAME] [PERSON_NAME] [PERSON_NAME] [PERSON_NAME] Pago 1036239534 …" at bounding box center [902, 445] width 1292 height 333
click at [1237, 650] on ul "Anterior 1 7 8 9 10 11 12 13 14 Siguiente" at bounding box center [901, 648] width 1290 height 23
click at [1072, 646] on span "Siguiente" at bounding box center [1070, 647] width 50 height 12
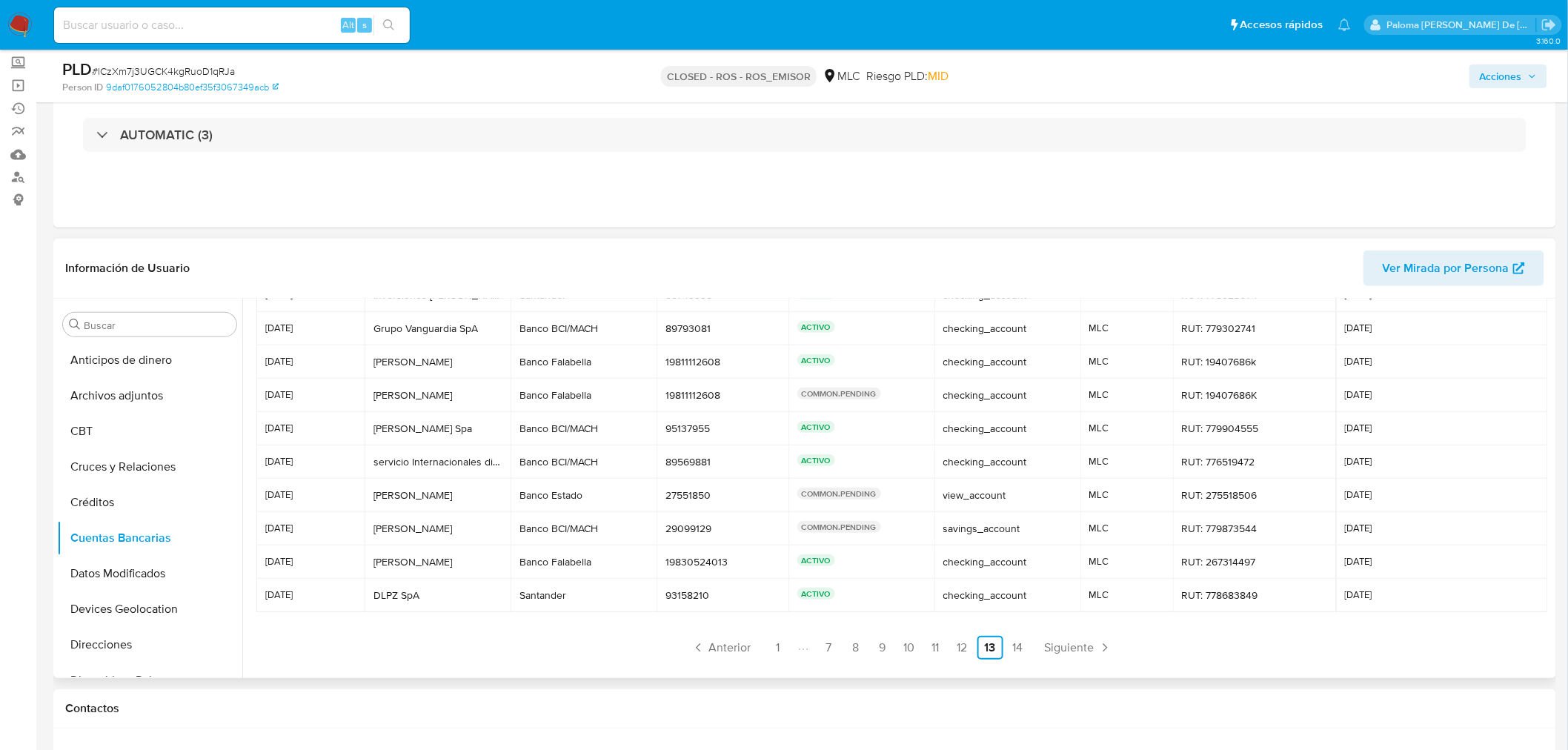
drag, startPoint x: 264, startPoint y: 361, endPoint x: 1406, endPoint y: 595, distance: 1165.7
click at [1406, 595] on tbody "[DATE] Inversiones [PERSON_NAME] spa Inversiones [PERSON_NAME] spa Santander Sa…" at bounding box center [902, 445] width 1292 height 333
click at [1050, 646] on span "Siguiente" at bounding box center [1070, 647] width 50 height 12
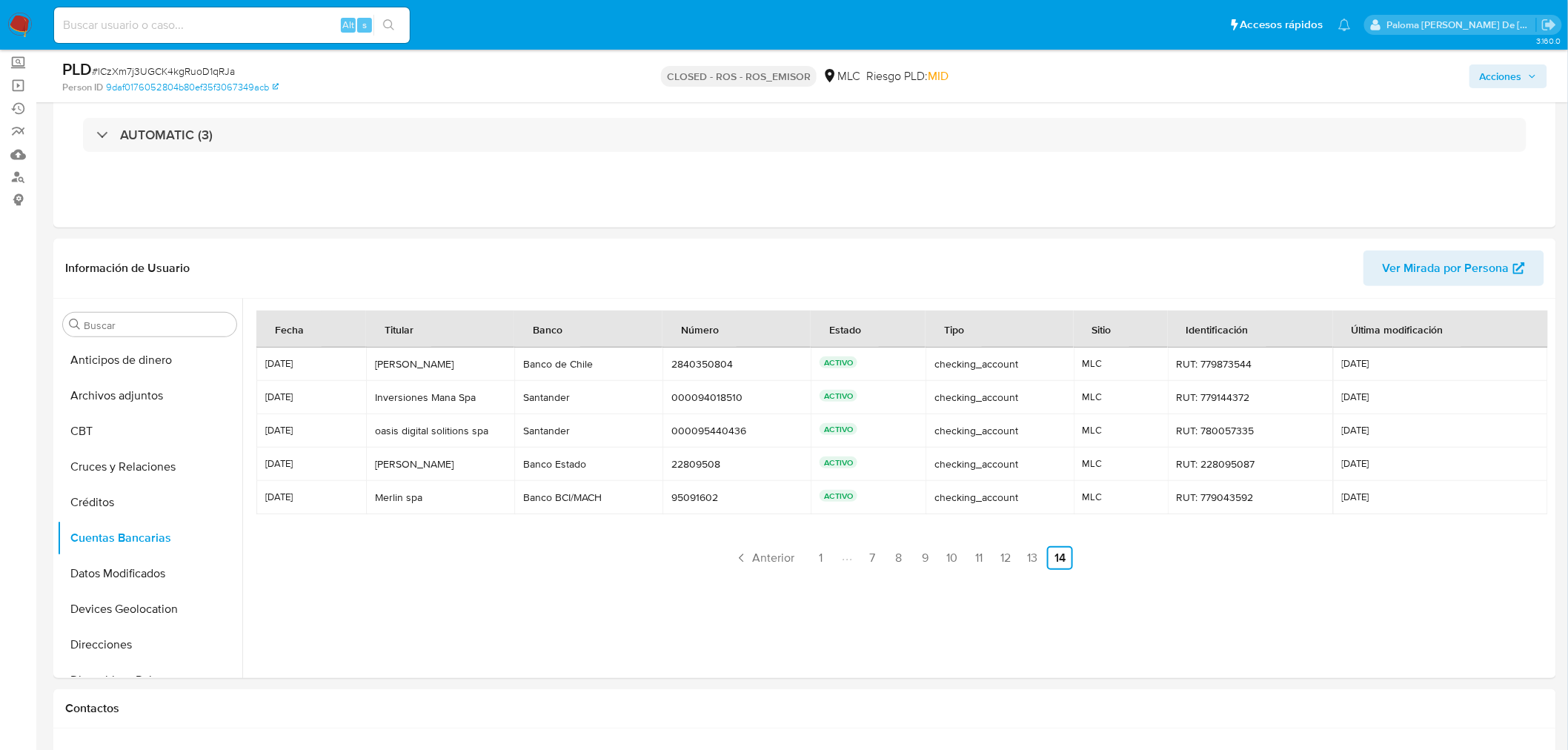
scroll to position [0, 0]
click at [455, 546] on ul "Anterior 1 7 8 9 10 11 12 13 14 Siguiente" at bounding box center [901, 558] width 1290 height 23
drag, startPoint x: 262, startPoint y: 365, endPoint x: 1401, endPoint y: 502, distance: 1147.2
click at [1401, 502] on tbody "[DATE] [PERSON_NAME] [PERSON_NAME] Banco de Chile Banco de Chile 2840350804 284…" at bounding box center [902, 431] width 1292 height 167
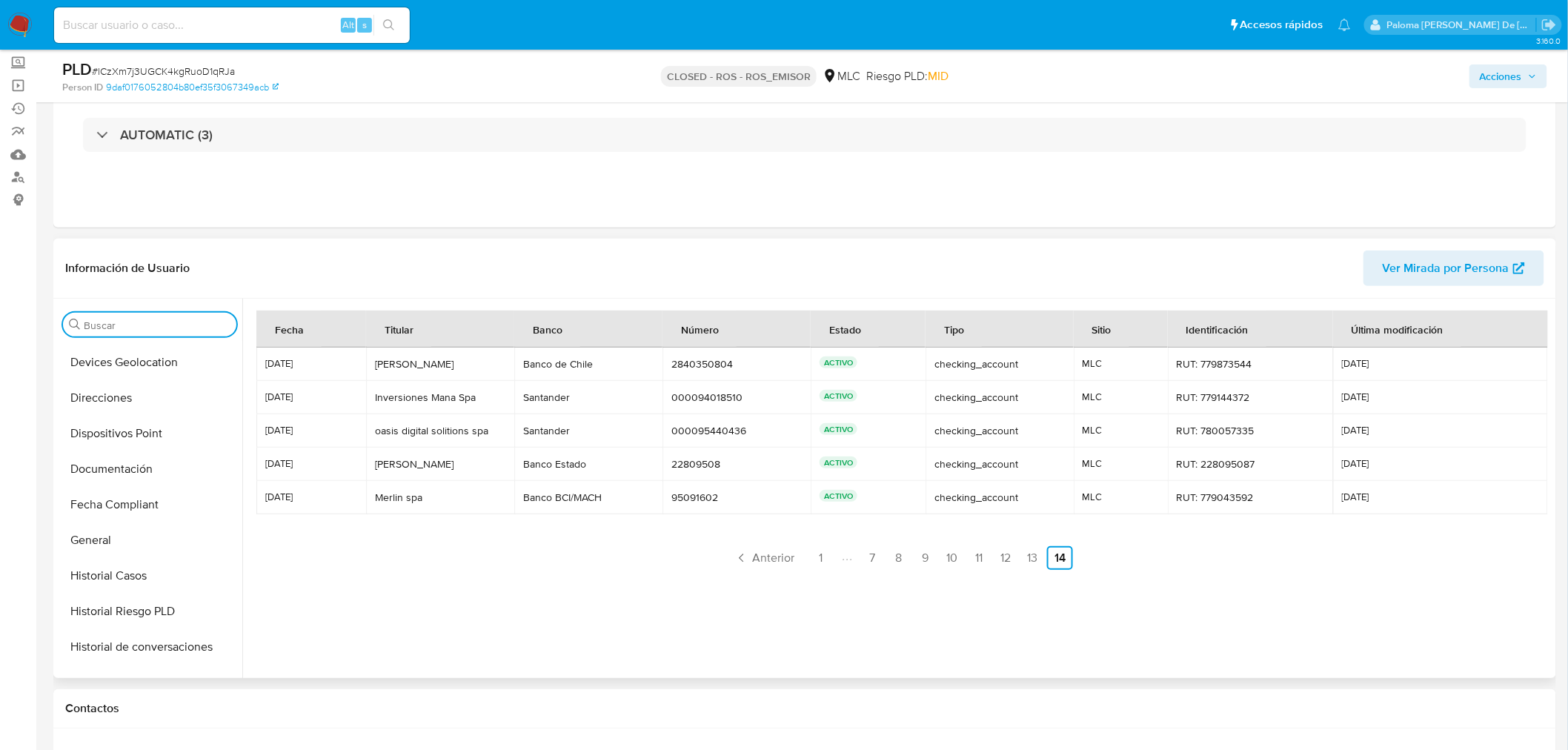
click at [120, 325] on input "Buscar" at bounding box center [157, 325] width 146 height 13
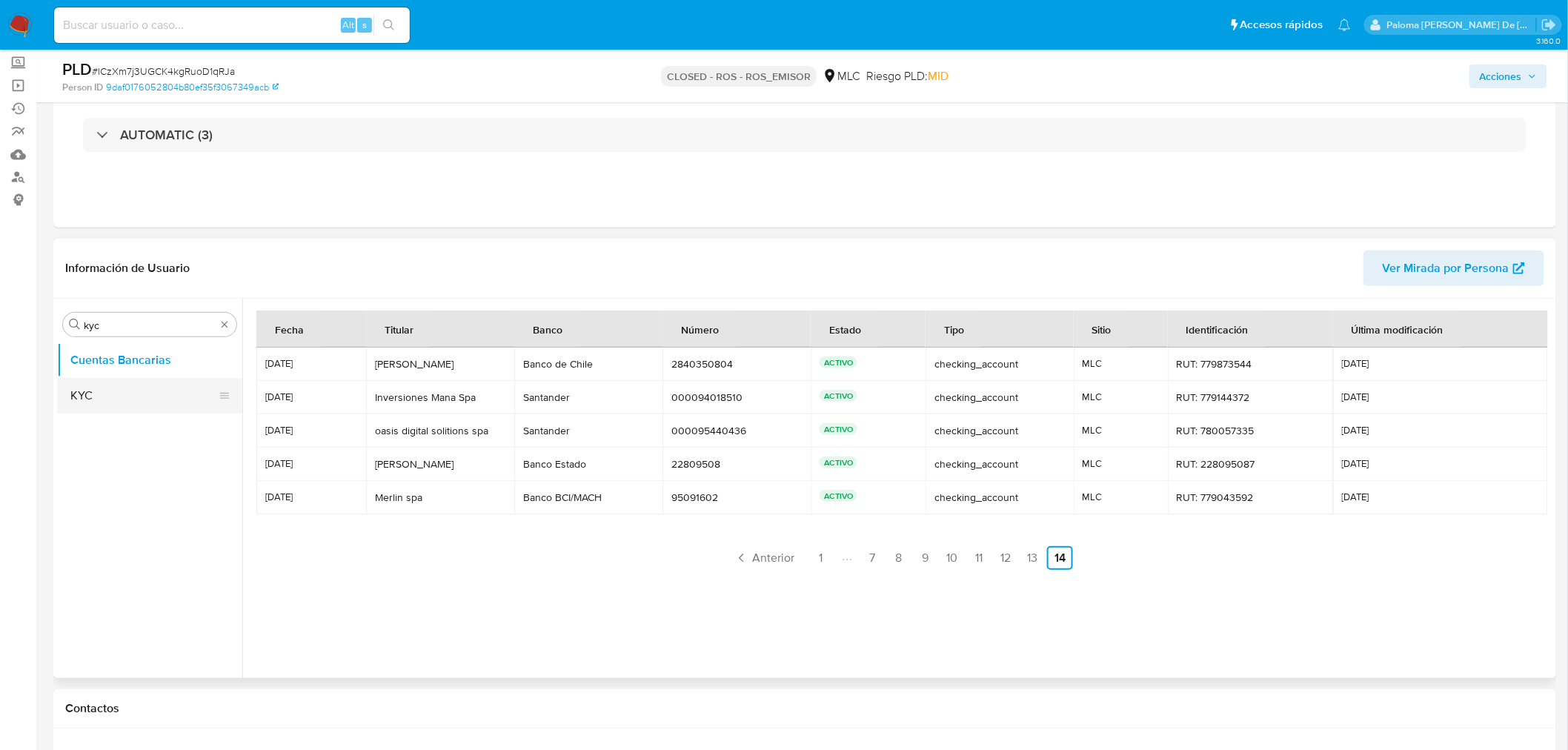
drag, startPoint x: 123, startPoint y: 376, endPoint x: 109, endPoint y: 386, distance: 17.2
click at [121, 378] on ul "Cuentas Bancarias KYC" at bounding box center [149, 509] width 185 height 334
click at [109, 386] on button "KYC" at bounding box center [143, 396] width 174 height 36
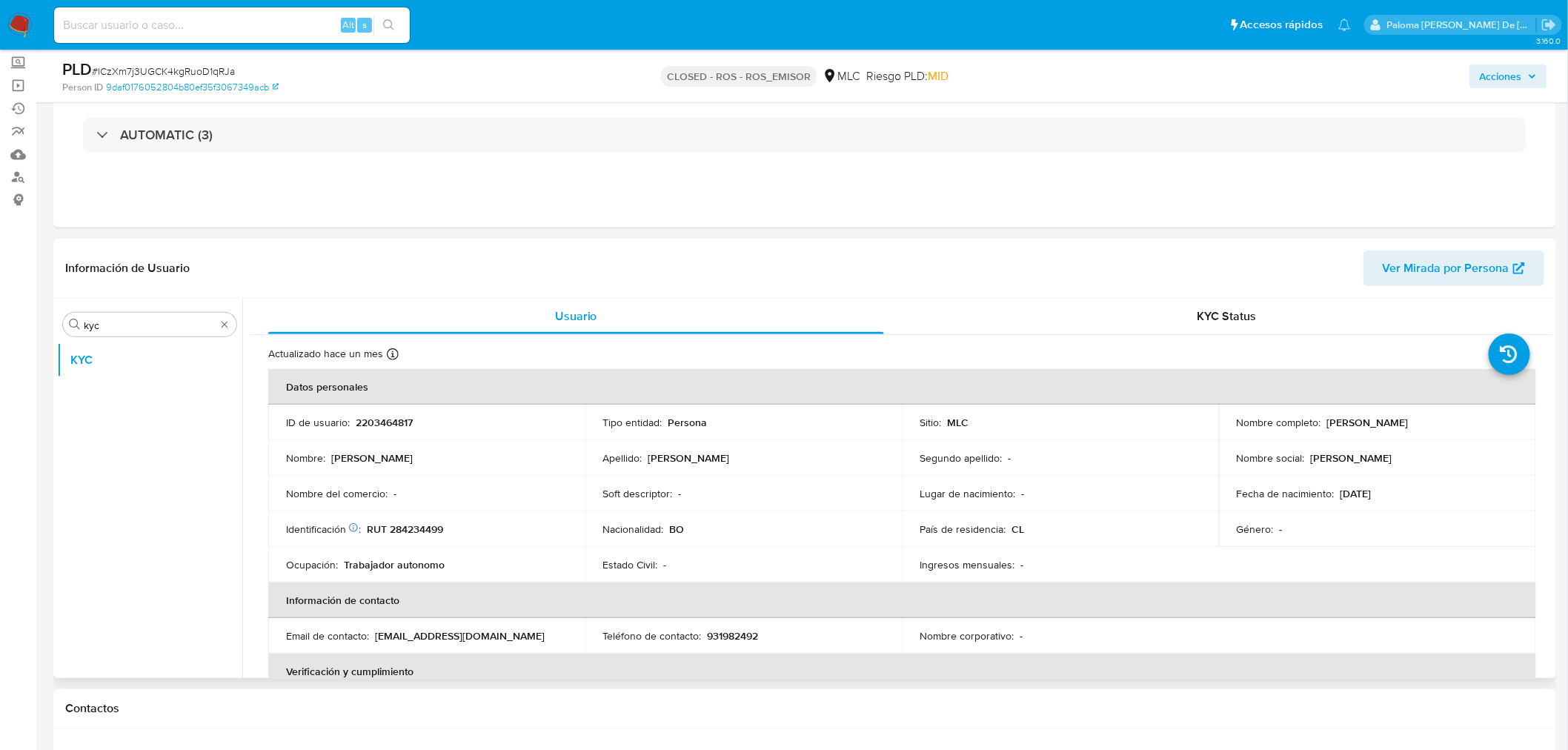
drag, startPoint x: 1472, startPoint y: 421, endPoint x: 1323, endPoint y: 424, distance: 149.0
click at [1323, 424] on div "Nombre completo : [PERSON_NAME]" at bounding box center [1378, 422] width 282 height 13
copy p "[PERSON_NAME]"
drag, startPoint x: 458, startPoint y: 524, endPoint x: 389, endPoint y: 529, distance: 69.2
click at [389, 529] on div "Identificación Nº de serie: 603939796 : RUT 284234499" at bounding box center [427, 529] width 282 height 13
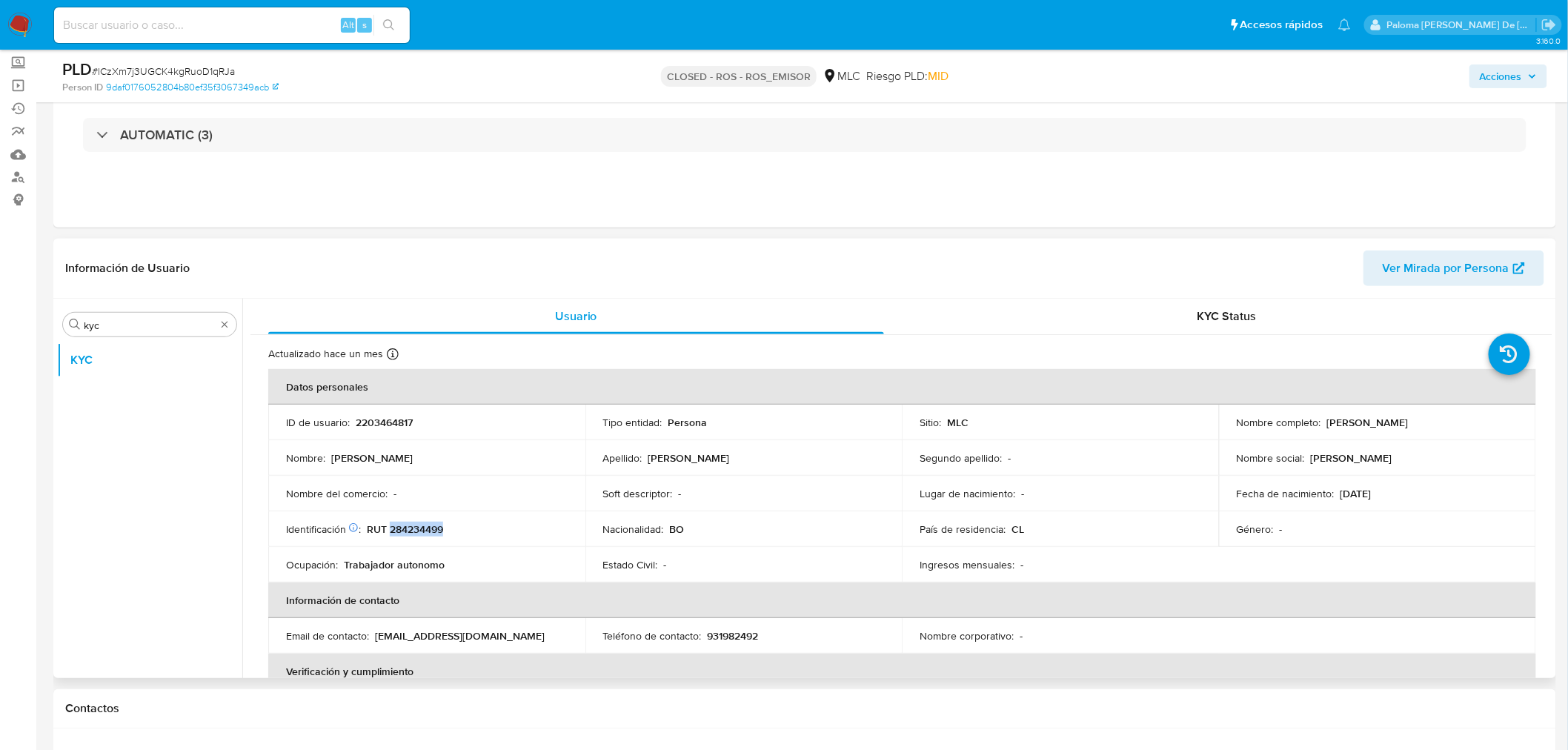
copy p "284234499"
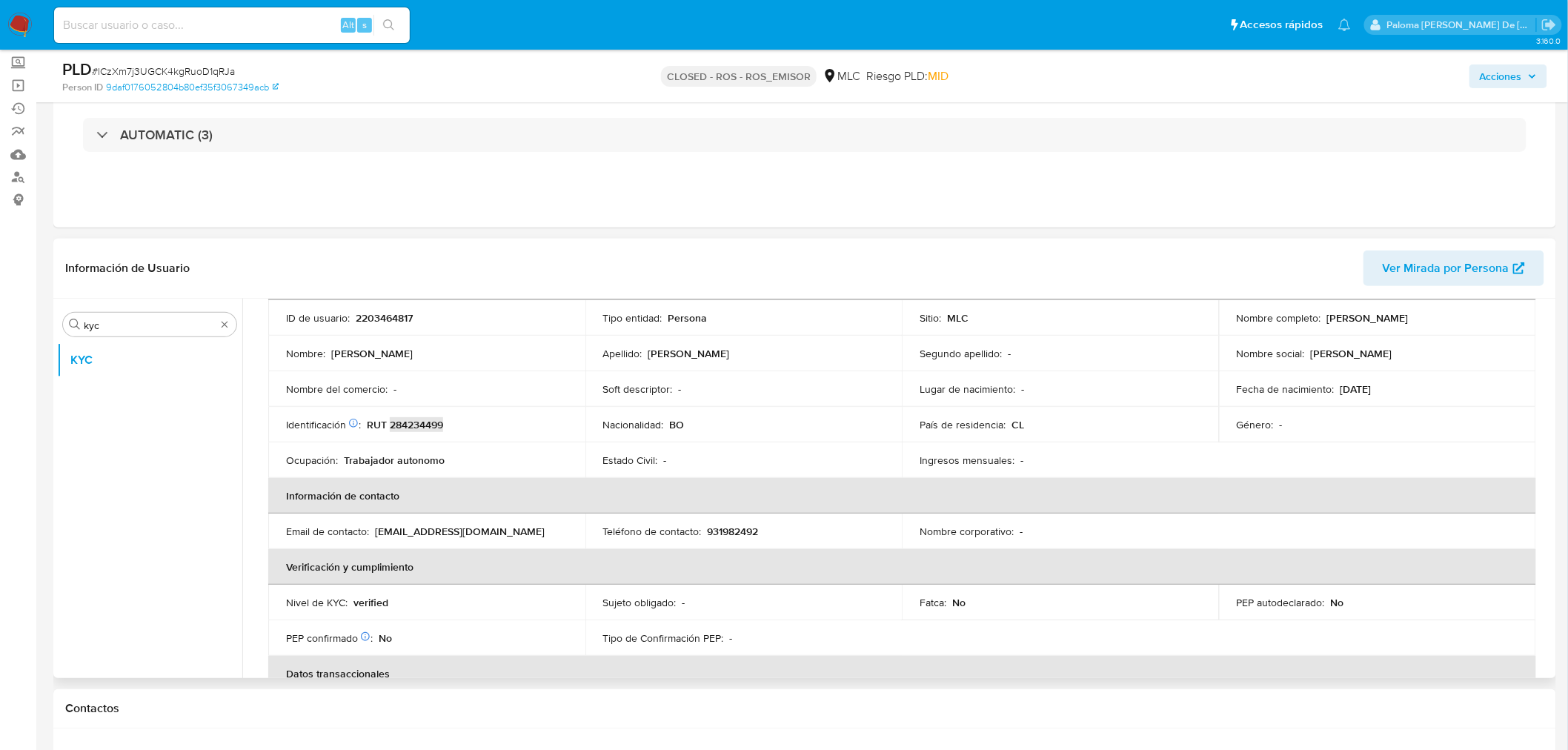
scroll to position [247, 0]
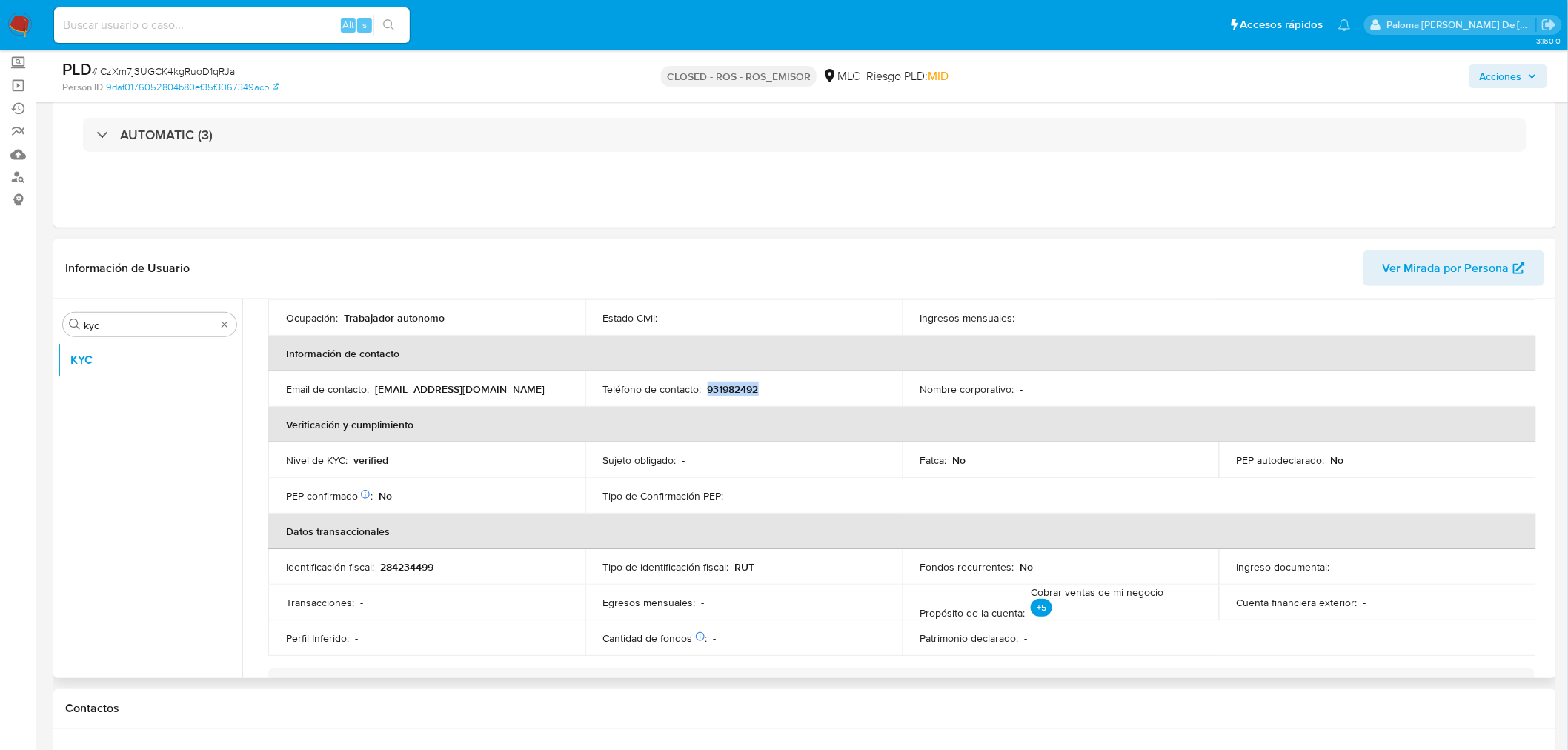
drag, startPoint x: 775, startPoint y: 384, endPoint x: 707, endPoint y: 391, distance: 68.4
click at [707, 391] on div "Teléfono de contacto : [PHONE_NUMBER]" at bounding box center [744, 389] width 282 height 13
copy p "931982492"
drag, startPoint x: 547, startPoint y: 390, endPoint x: 375, endPoint y: 388, distance: 172.0
click at [375, 388] on div "Email de contacto : [EMAIL_ADDRESS][DOMAIN_NAME]" at bounding box center [427, 389] width 282 height 13
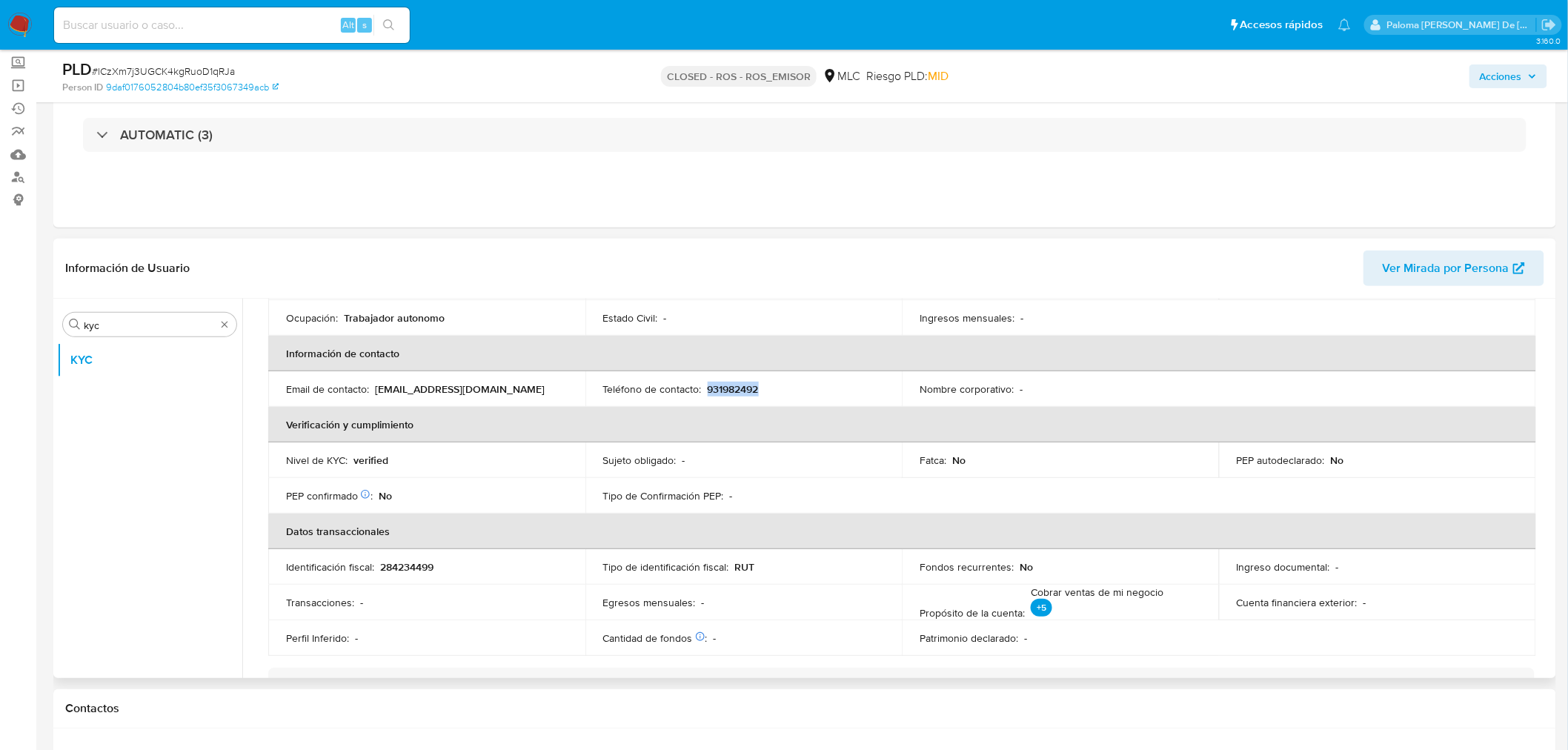
copy p "[EMAIL_ADDRESS][DOMAIN_NAME]"
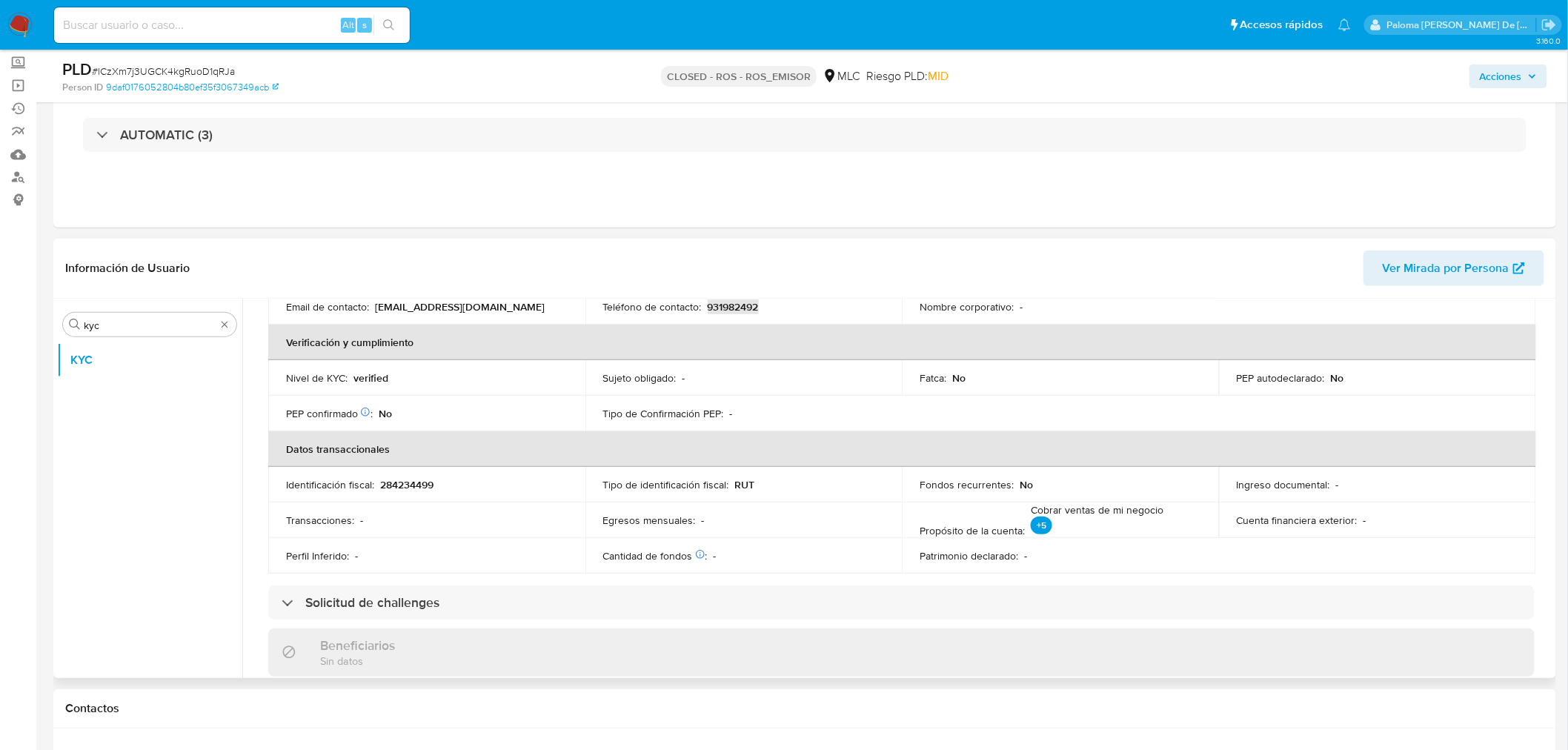
scroll to position [411, 0]
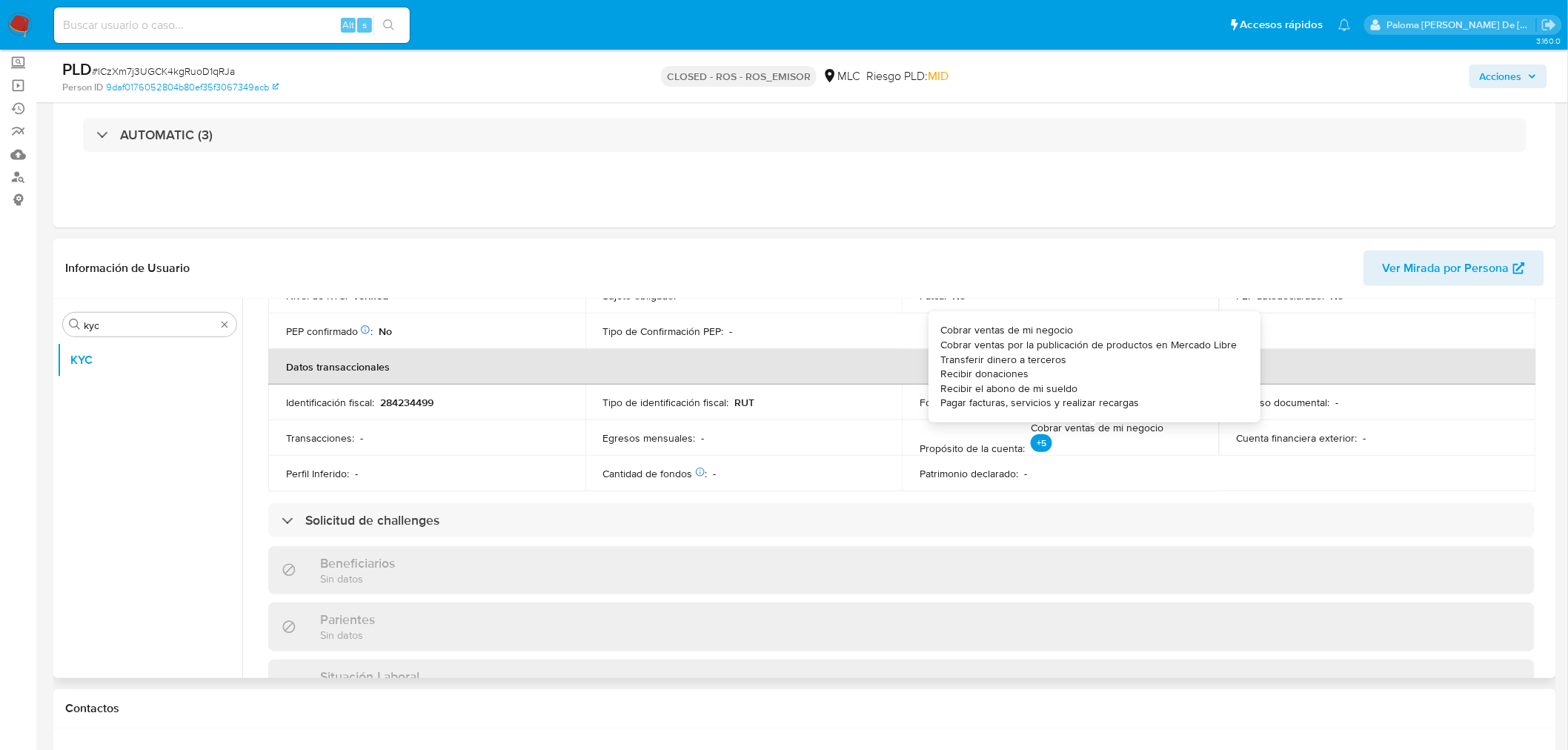
click at [1036, 443] on p "+5" at bounding box center [1042, 443] width 22 height 18
click at [1038, 445] on p "+5" at bounding box center [1042, 443] width 22 height 18
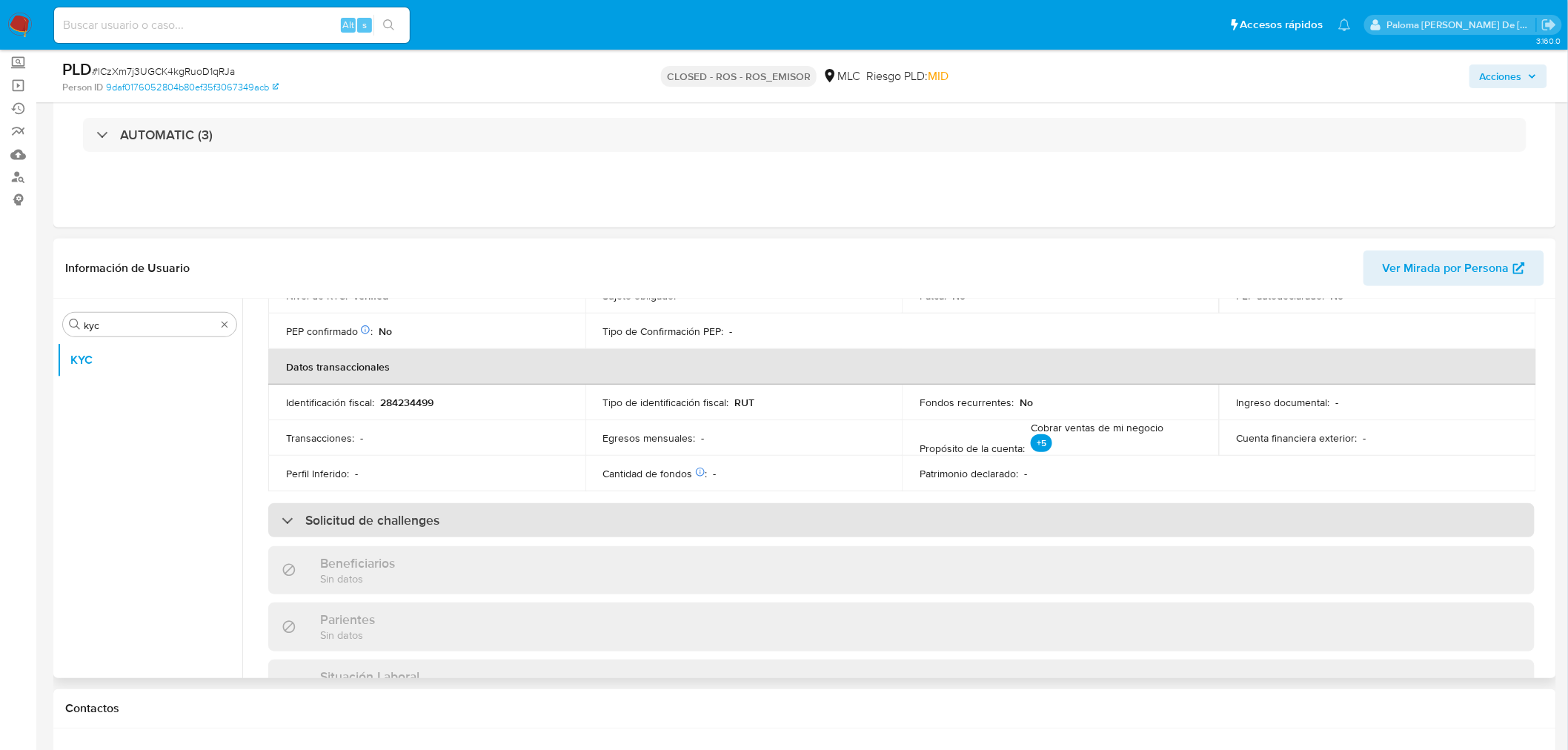
click at [389, 519] on h3 "Solicitud de challenges" at bounding box center [372, 520] width 134 height 16
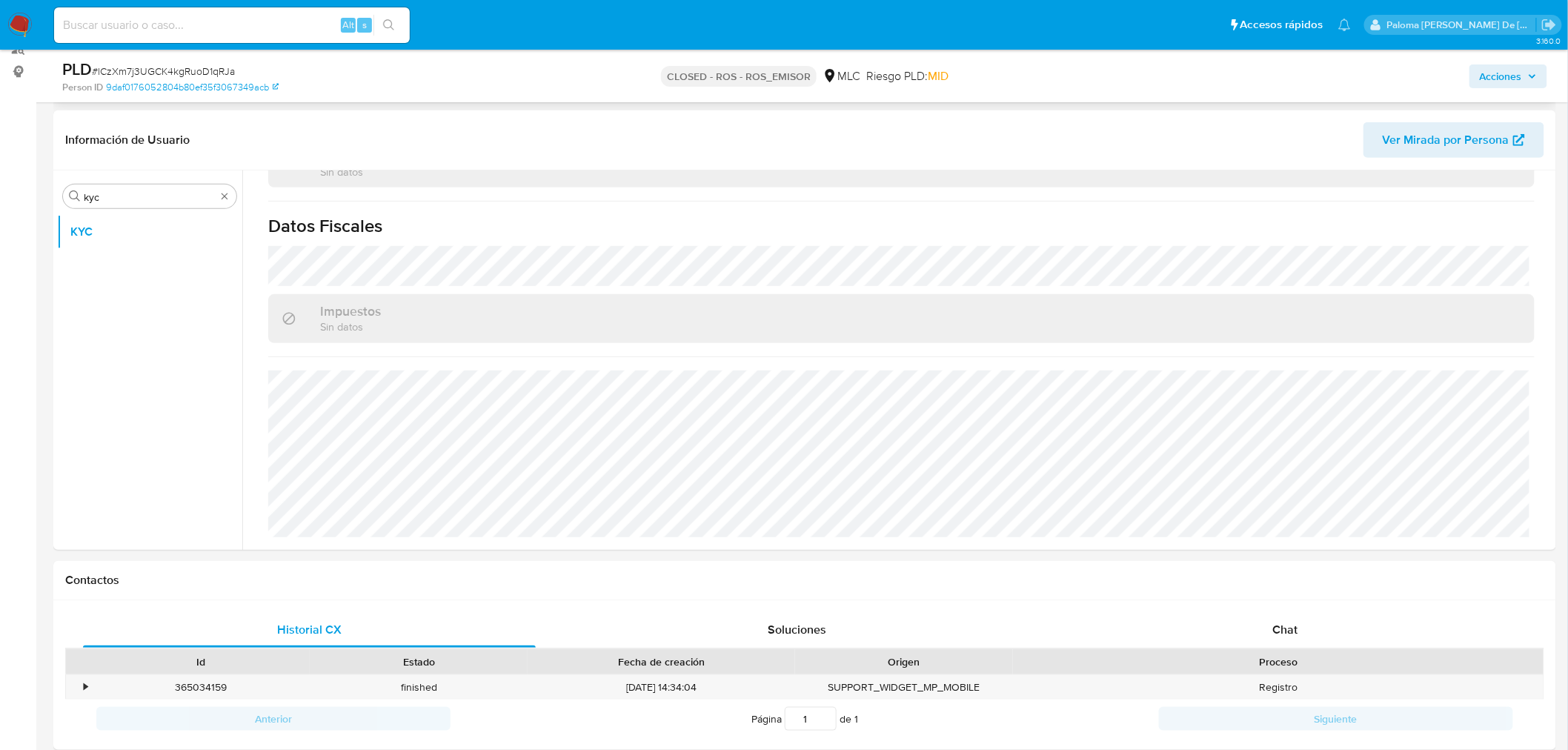
scroll to position [0, 0]
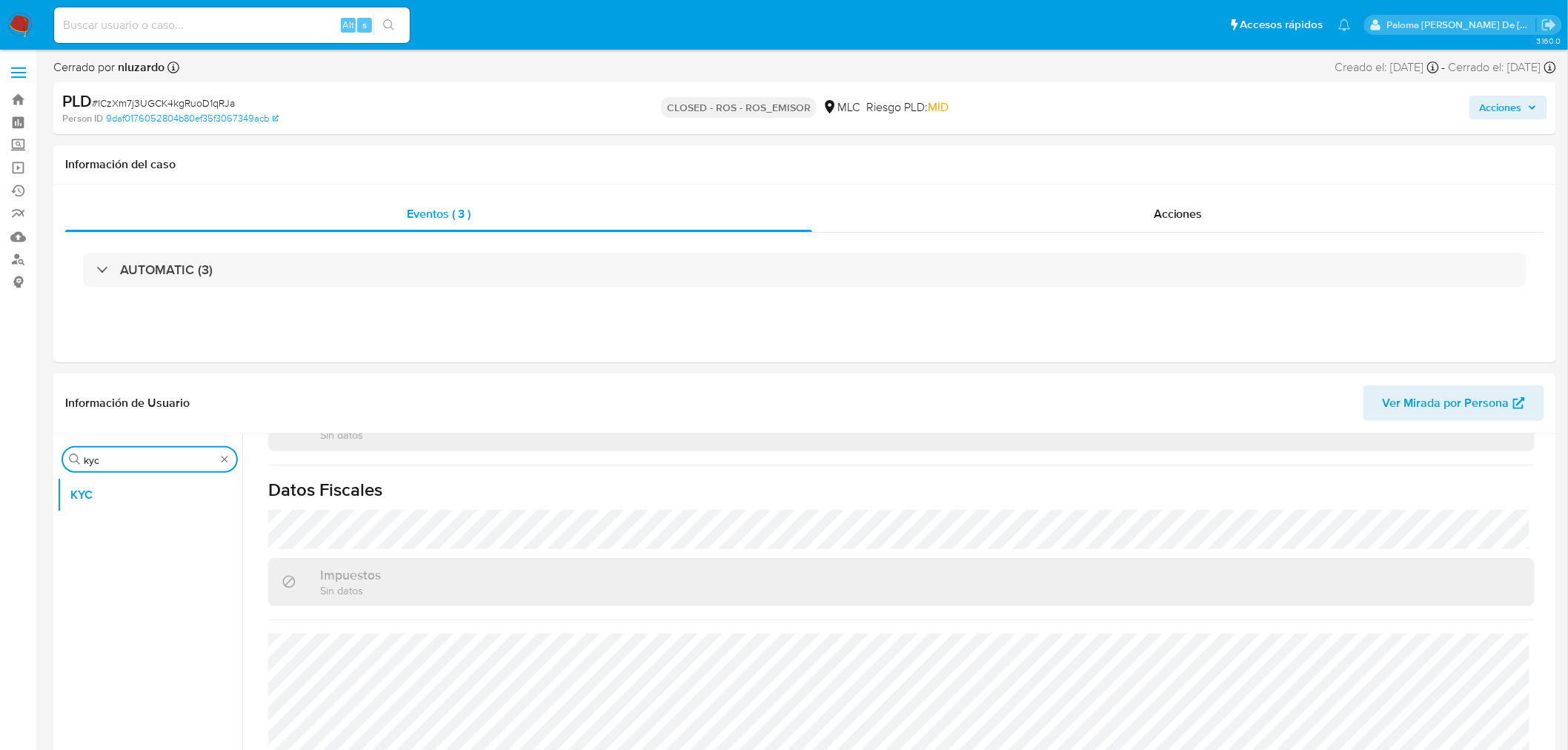
drag, startPoint x: 110, startPoint y: 458, endPoint x: 2, endPoint y: 458, distance: 108.0
type input "doc"
click at [137, 498] on button "Documentación" at bounding box center [143, 495] width 174 height 36
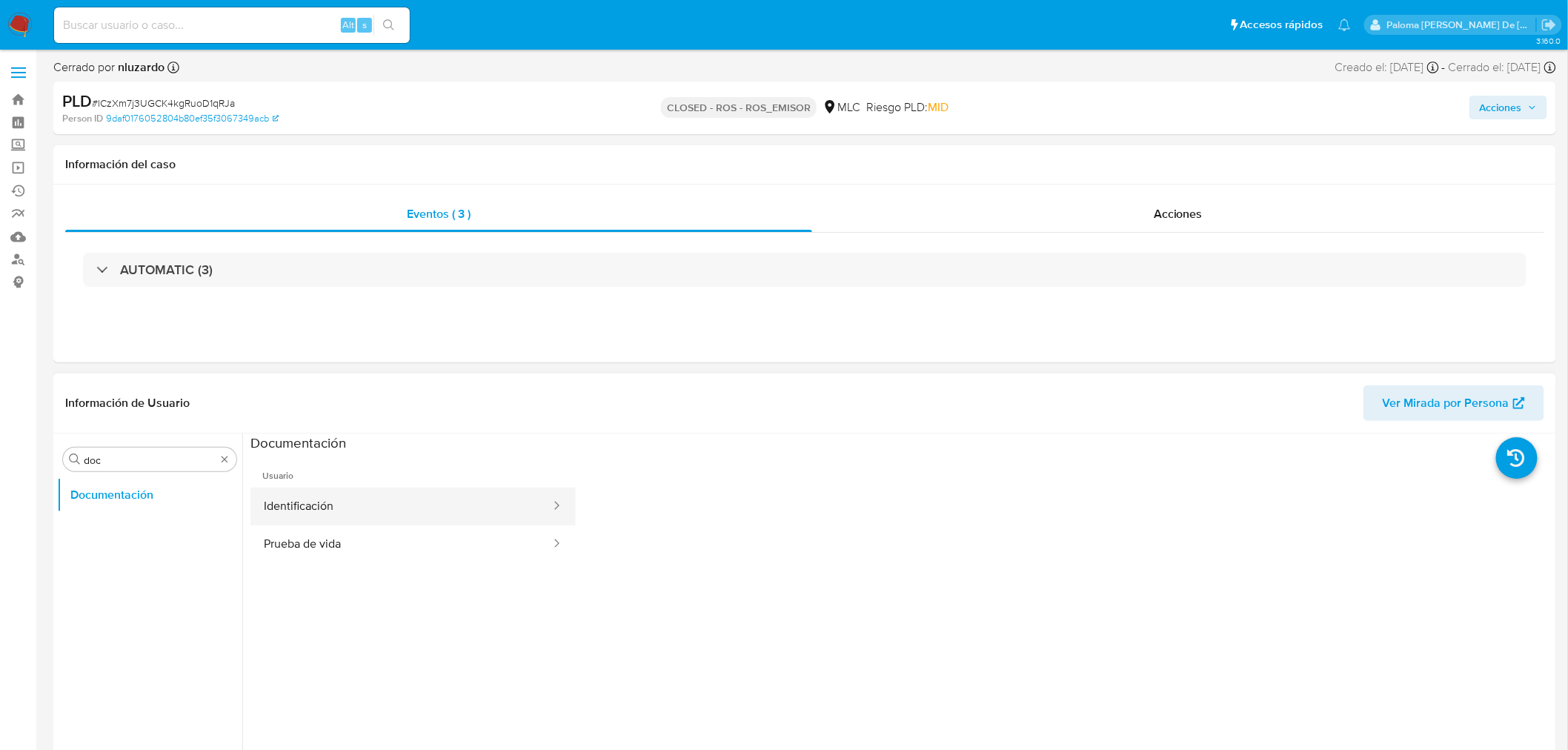
click at [425, 502] on button "Identificación" at bounding box center [401, 506] width 301 height 38
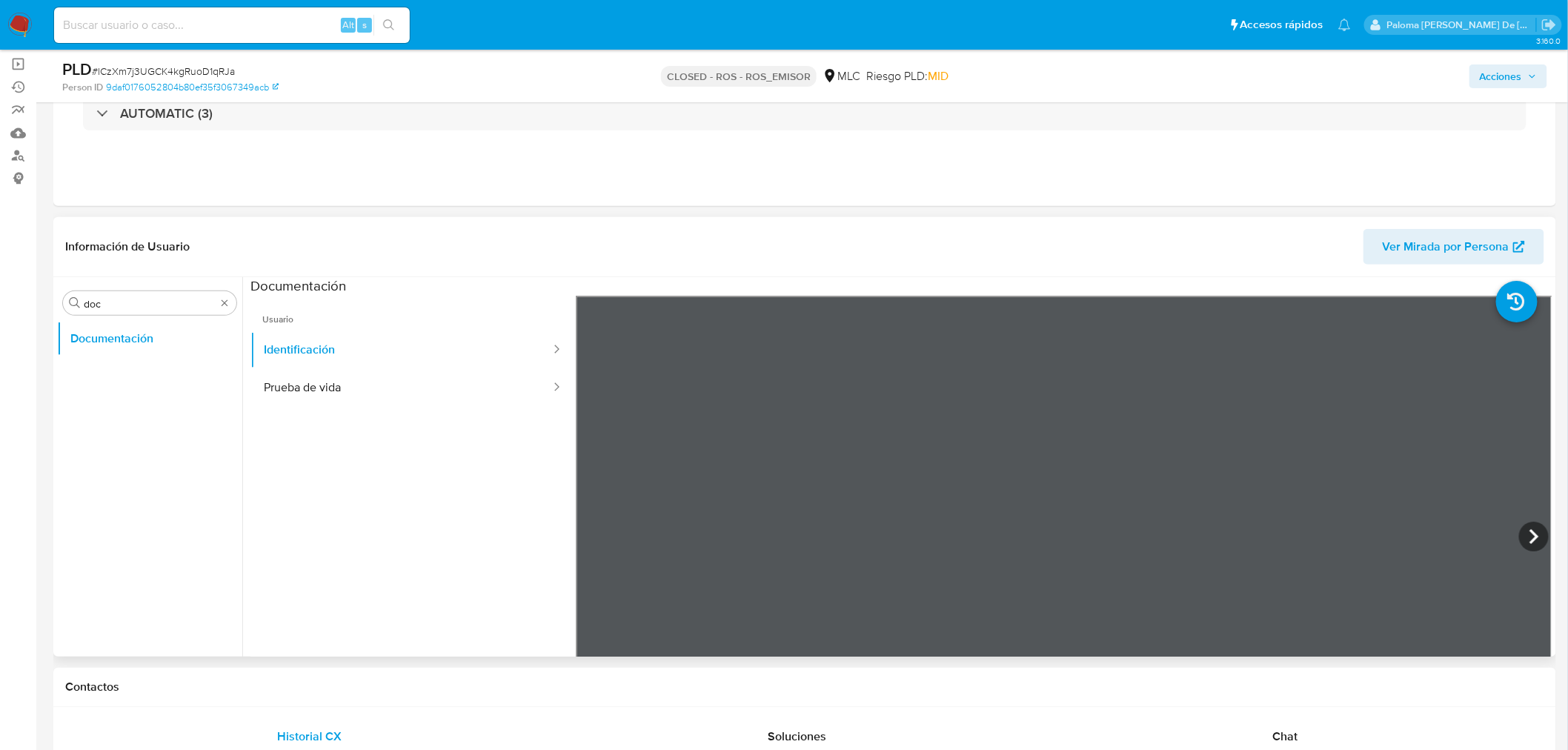
scroll to position [164, 0]
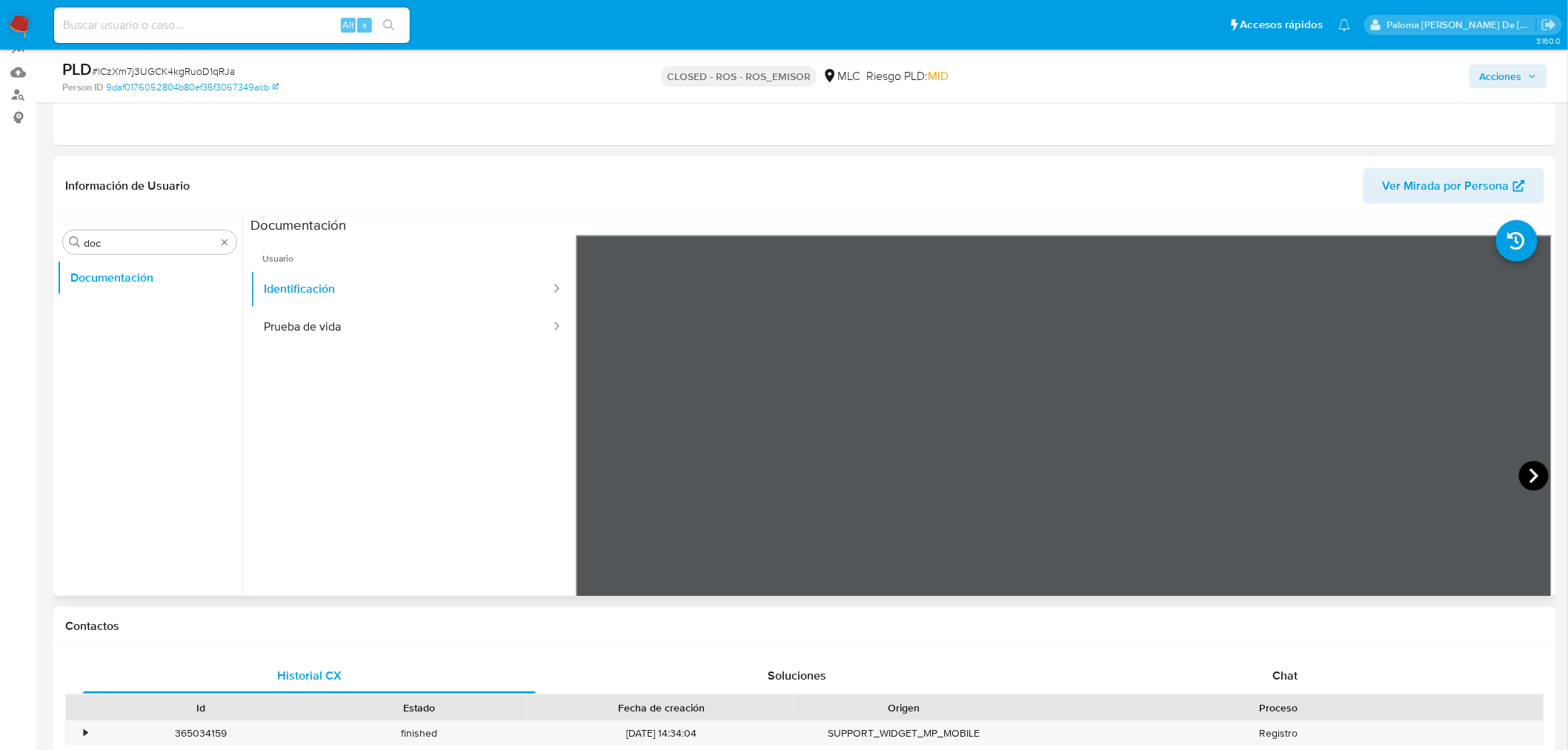
click at [1530, 473] on icon at bounding box center [1534, 476] width 9 height 15
click at [305, 322] on button "Prueba de vida" at bounding box center [401, 327] width 301 height 38
drag, startPoint x: 113, startPoint y: 246, endPoint x: 30, endPoint y: 238, distance: 83.4
click at [153, 316] on button "Fecha Compliant" at bounding box center [143, 314] width 174 height 36
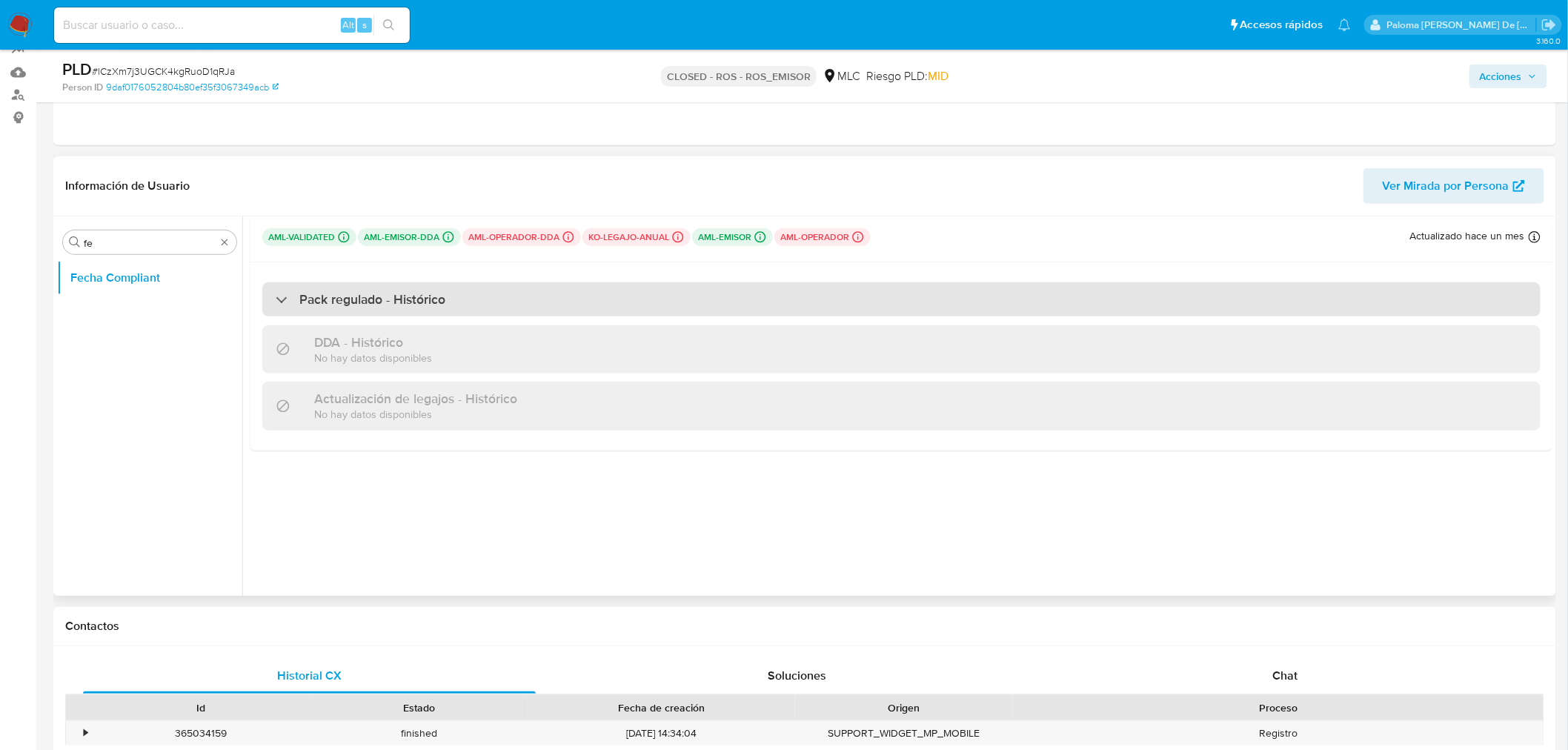
click at [349, 299] on h3 "Pack regulado - Histórico" at bounding box center [373, 299] width 146 height 16
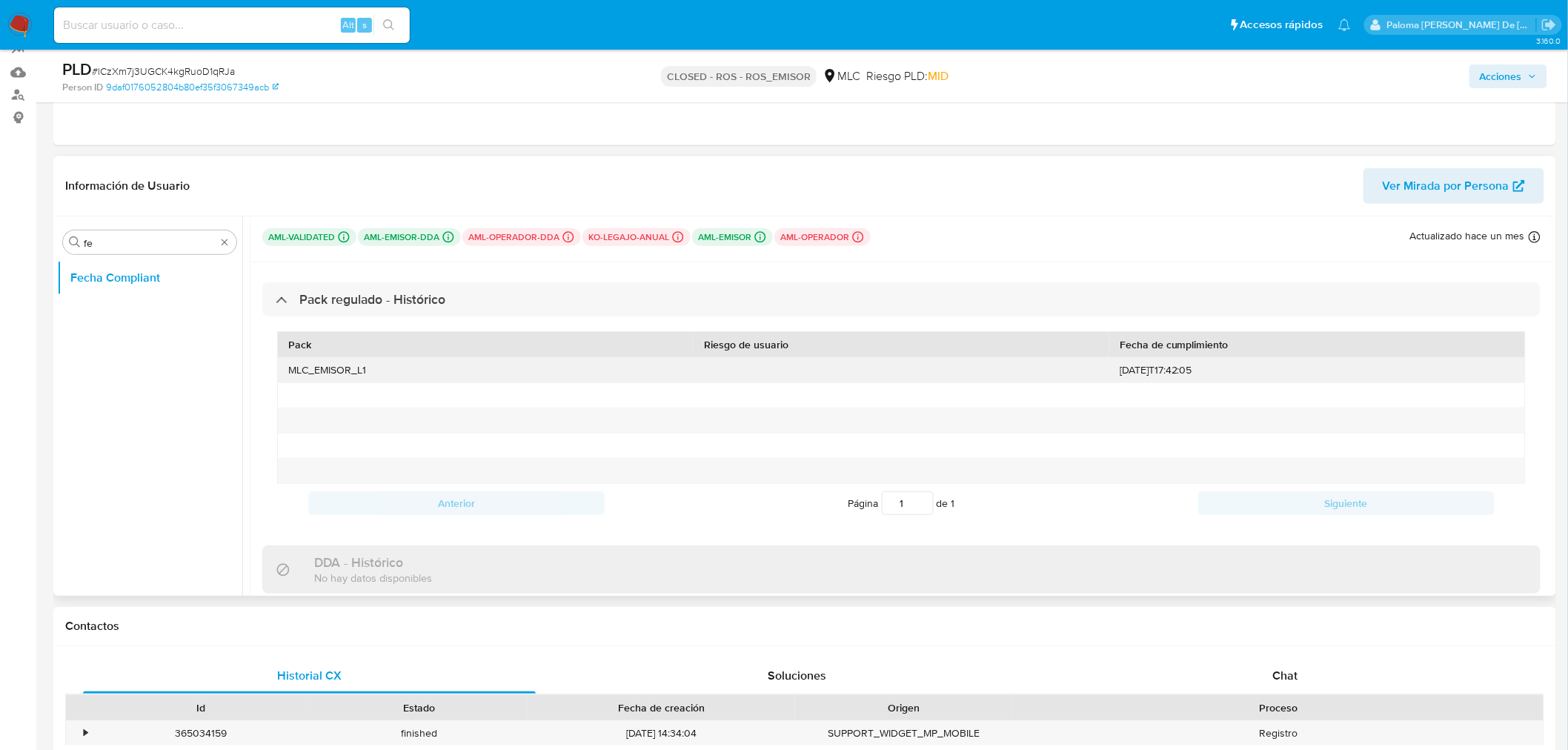
drag, startPoint x: 1217, startPoint y: 375, endPoint x: 1116, endPoint y: 373, distance: 101.0
click at [1116, 373] on div "[DATE]T17:42:05" at bounding box center [1317, 370] width 416 height 24
drag, startPoint x: 100, startPoint y: 240, endPoint x: -26, endPoint y: 239, distance: 126.0
type input "dire"
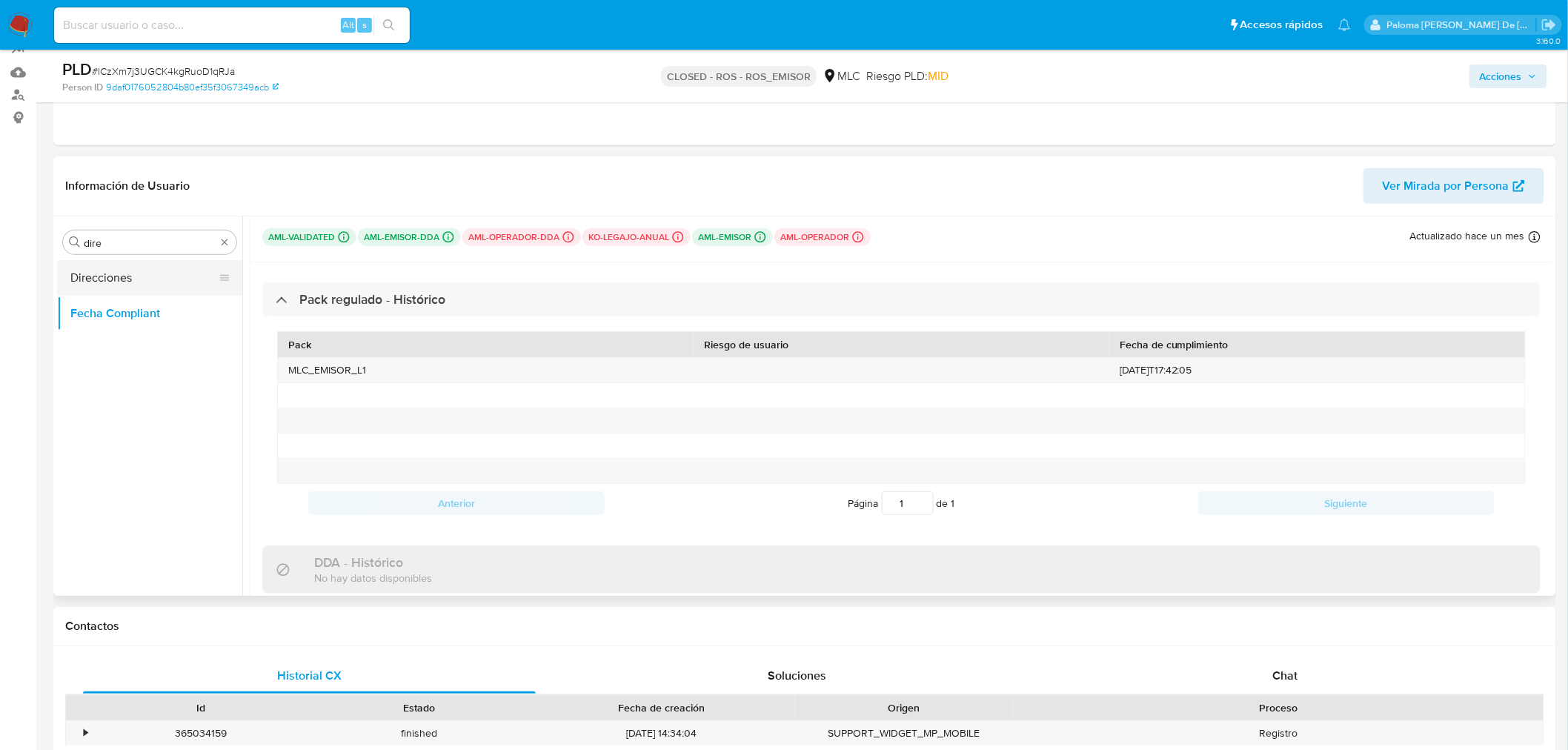
drag, startPoint x: 151, startPoint y: 276, endPoint x: 168, endPoint y: 291, distance: 22.7
click at [150, 276] on button "Direcciones" at bounding box center [143, 278] width 174 height 36
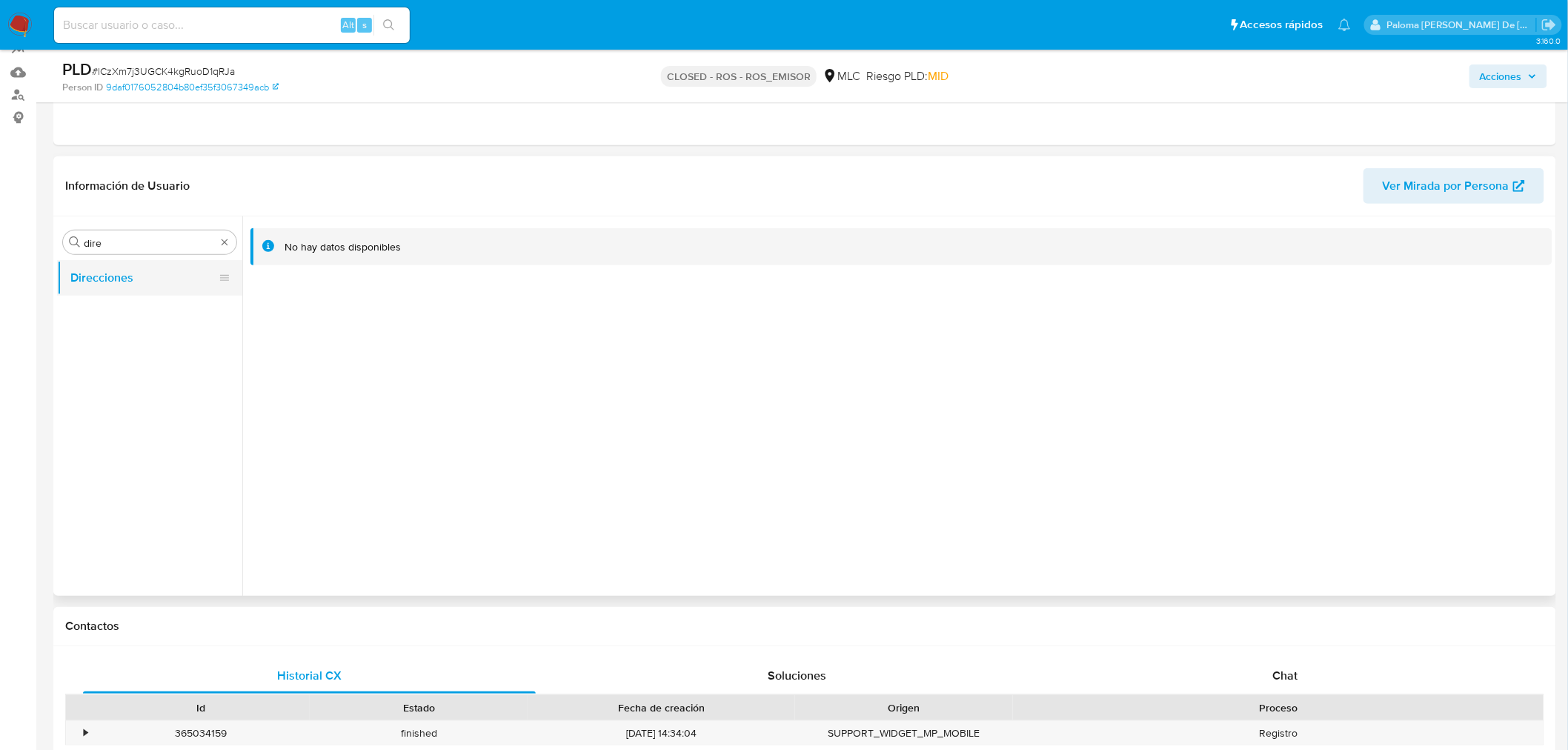
click at [146, 272] on button "Direcciones" at bounding box center [143, 278] width 174 height 36
drag, startPoint x: 99, startPoint y: 243, endPoint x: 142, endPoint y: 230, distance: 44.9
click at [58, 249] on div "Buscar dire Direcciones" at bounding box center [149, 407] width 185 height 377
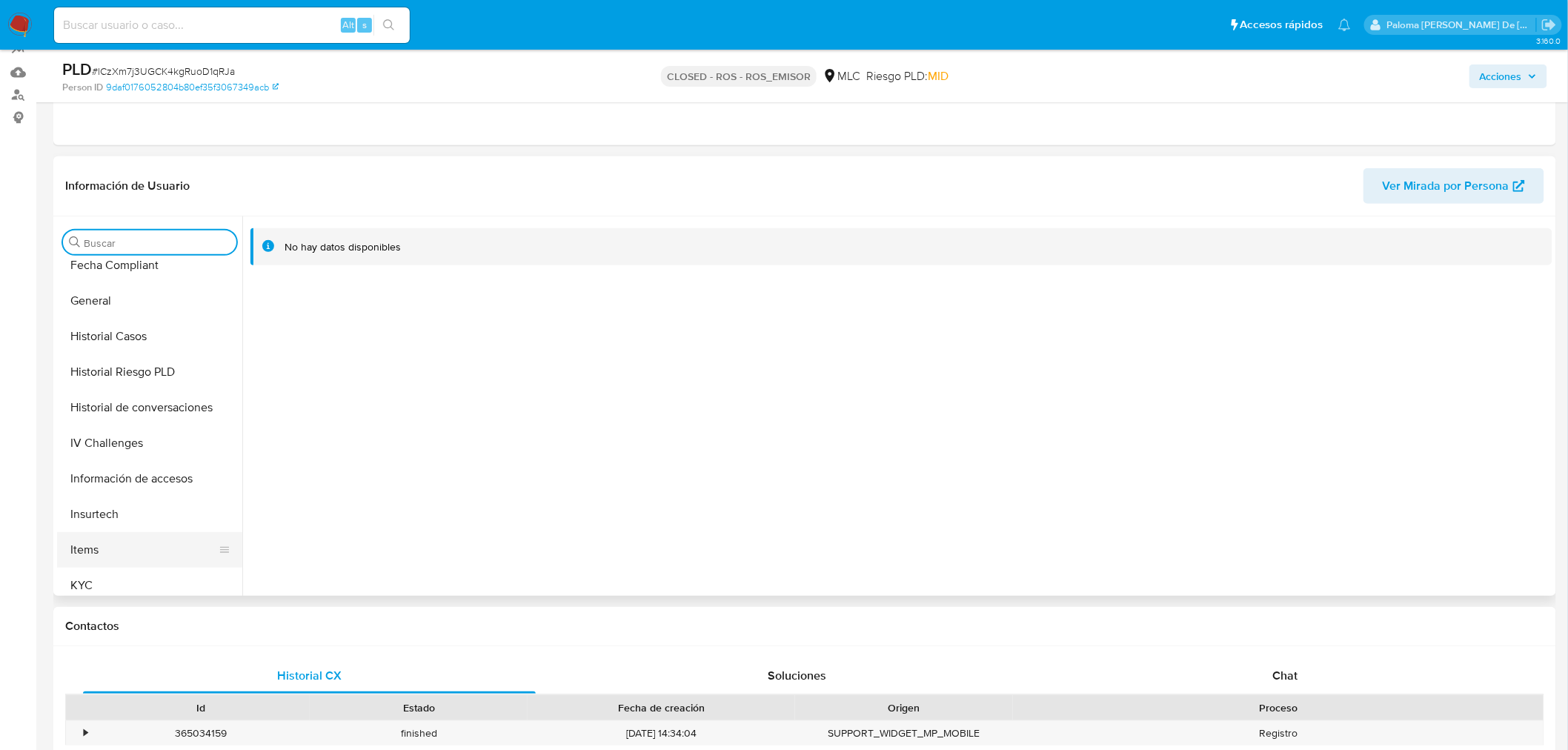
scroll to position [494, 0]
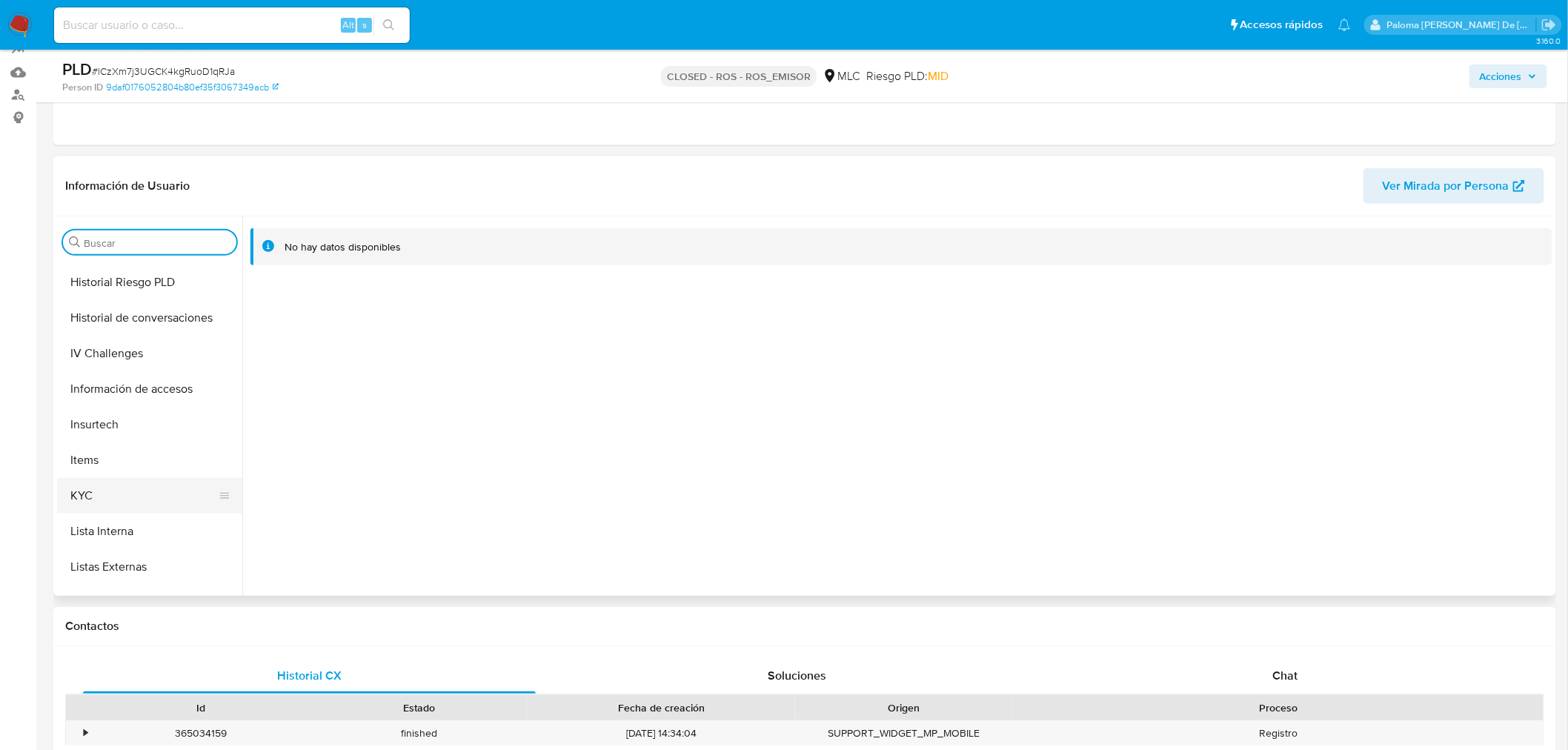
click at [108, 491] on button "KYC" at bounding box center [143, 496] width 174 height 36
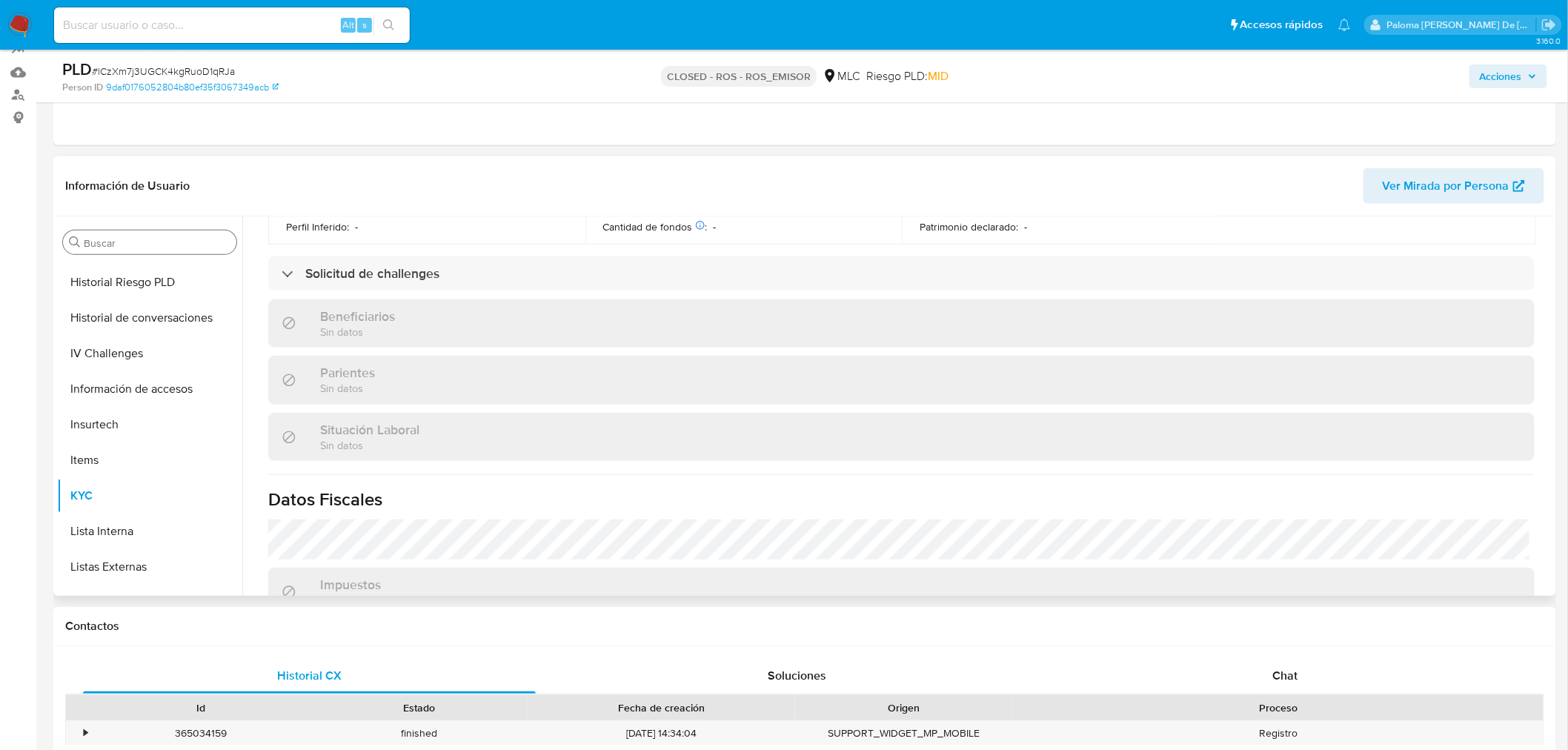
scroll to position [803, 0]
